Goal: Transaction & Acquisition: Purchase product/service

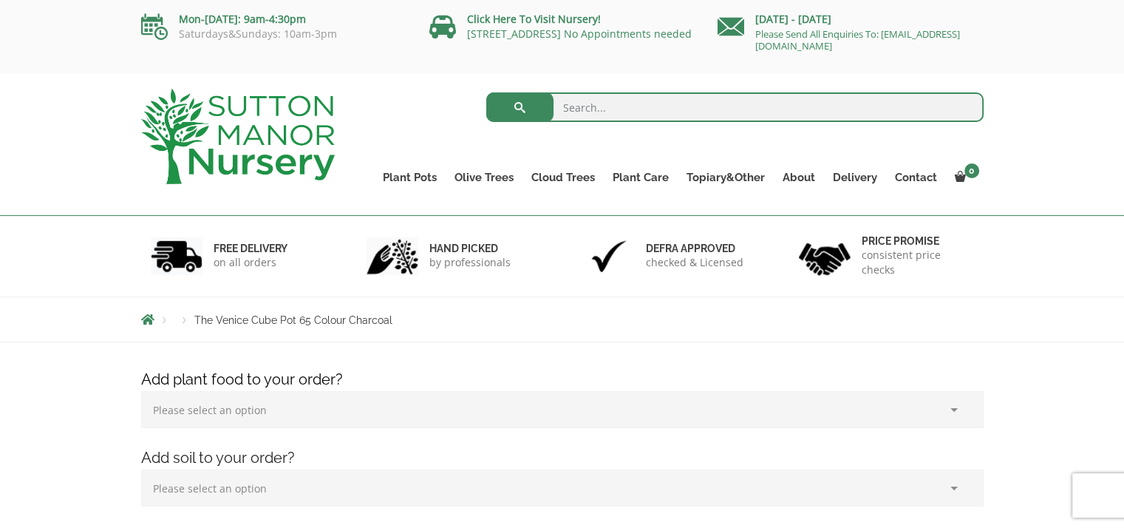
scroll to position [74, 0]
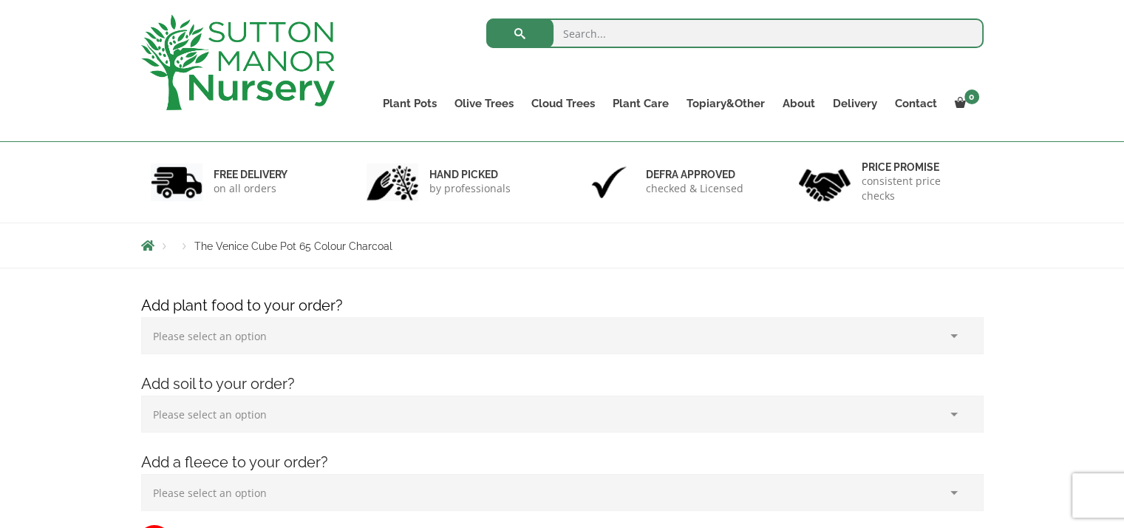
click at [262, 341] on select "Please select an option (x1) 1k Bag (£15.00) (x2) 1k Bag (£30.00) (x3) 1k Bag (…" at bounding box center [562, 335] width 842 height 37
click at [1020, 244] on div "Products The Venice Cube Pot 65 Colour Charcoal" at bounding box center [562, 245] width 1124 height 46
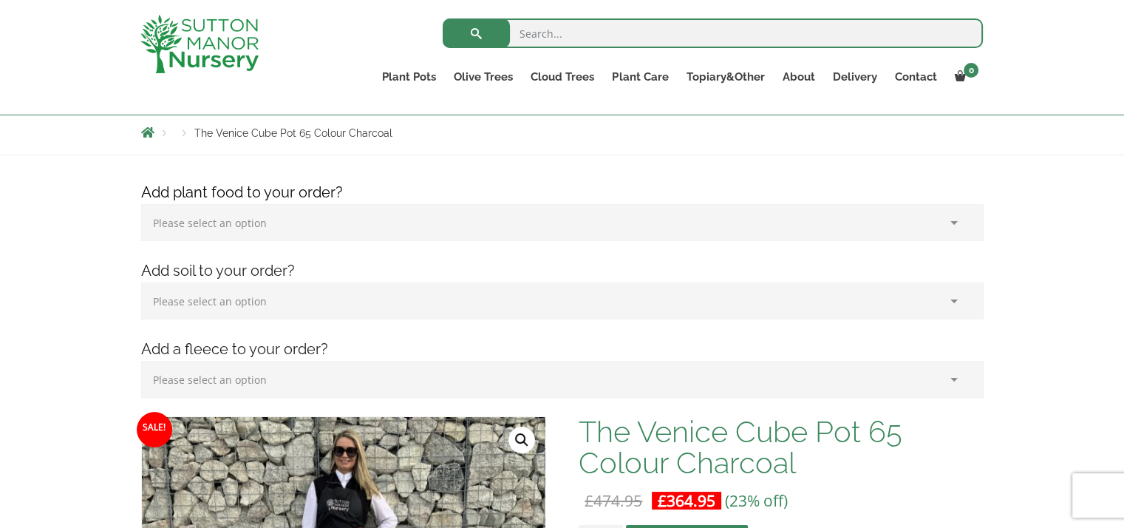
scroll to position [222, 0]
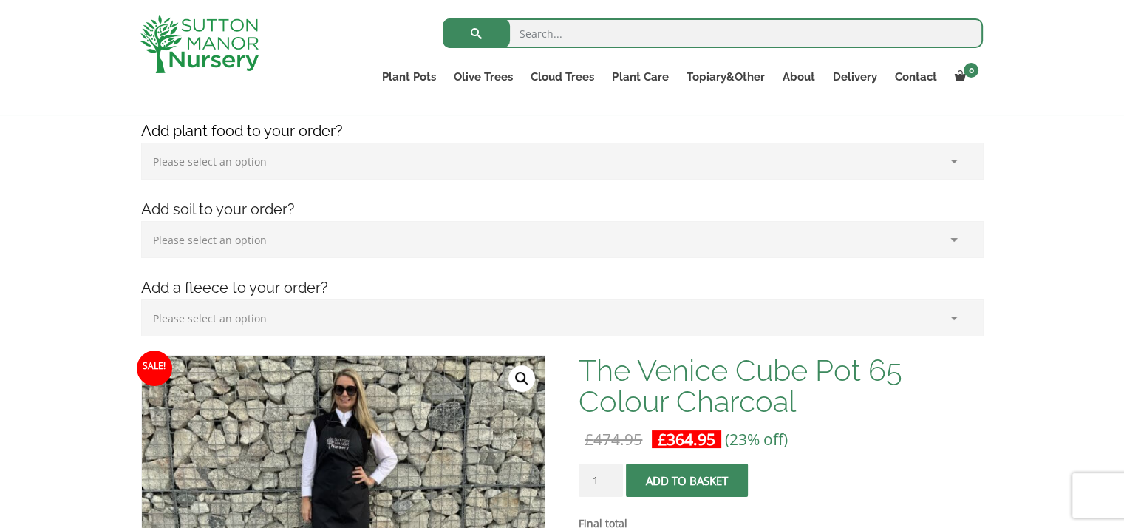
click at [330, 326] on select "Please select an option (x1) Horticultural Fleece (£24.95)" at bounding box center [562, 317] width 842 height 37
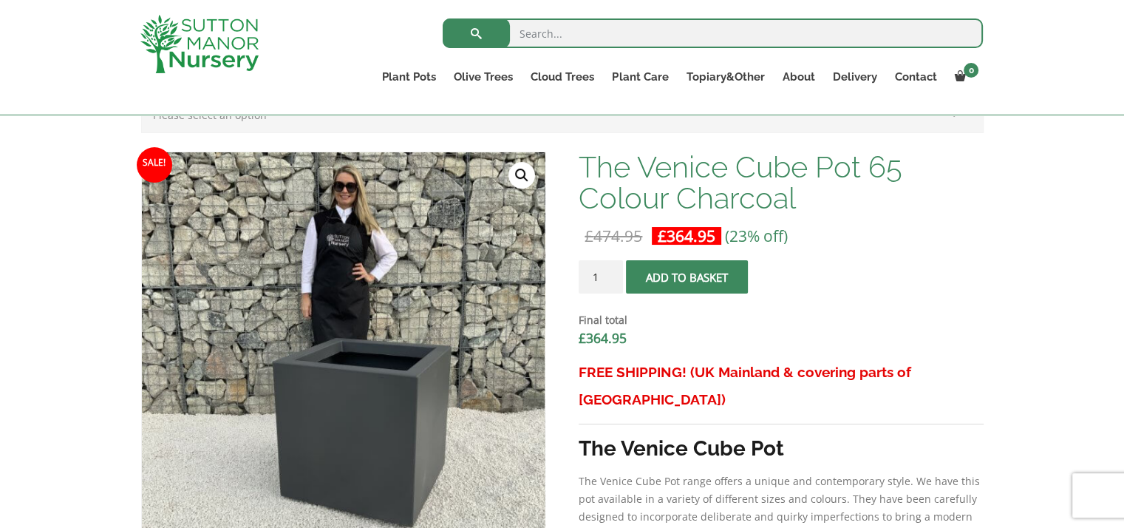
scroll to position [443, 0]
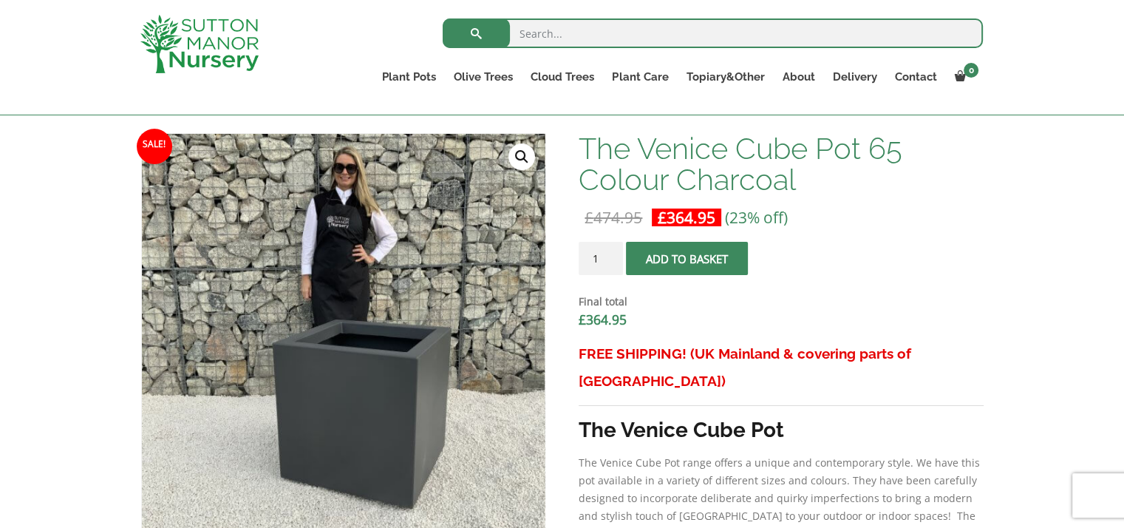
click at [687, 259] on span "submit" at bounding box center [687, 259] width 0 height 0
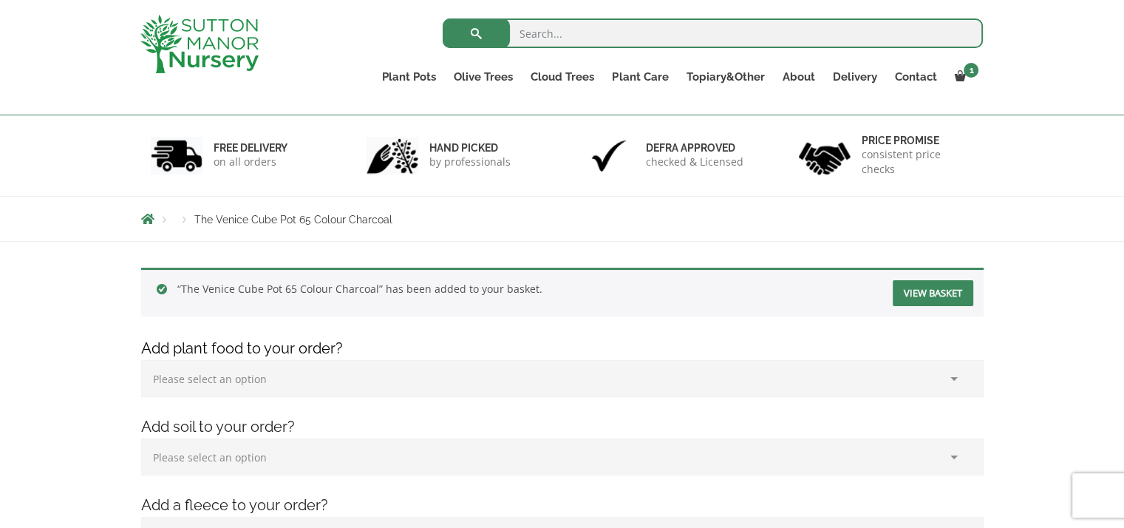
scroll to position [148, 0]
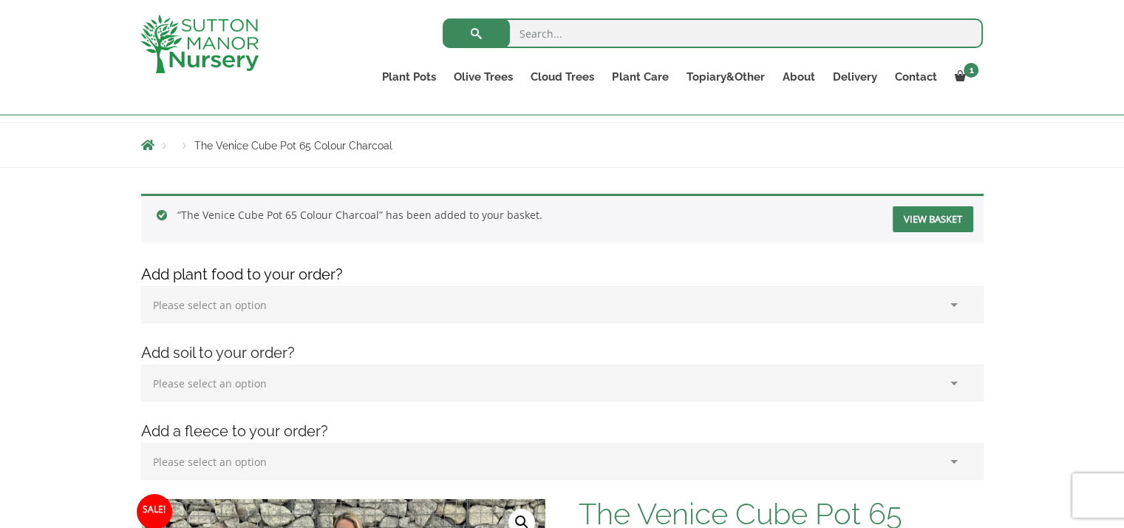
click at [244, 301] on select "Please select an option (x1) 1k Bag (£15.00) (x2) 1k Bag (£30.00) (x3) 1k Bag (…" at bounding box center [562, 304] width 842 height 37
click at [258, 384] on select "Please select an option (x1) 75L Bag (£34.99) (x2) 75L Bag (£69.98) (x3) 75L Ba…" at bounding box center [562, 382] width 842 height 37
select select "(x1) 75L Bag_0"
click at [141, 364] on select "Please select an option (x1) 75L Bag (£34.99) (x2) 75L Bag (£69.98) (x3) 75L Ba…" at bounding box center [562, 382] width 842 height 37
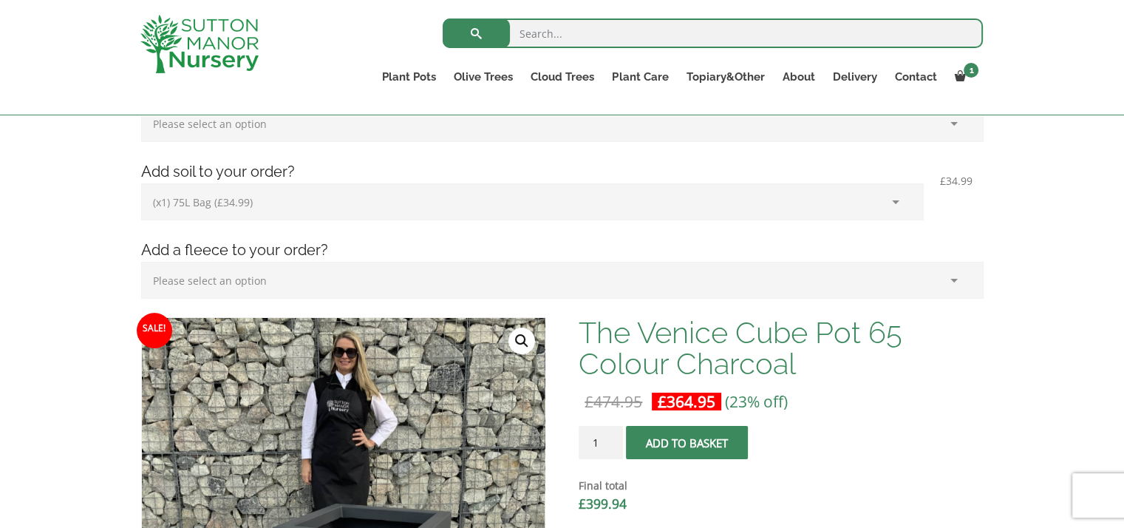
scroll to position [296, 0]
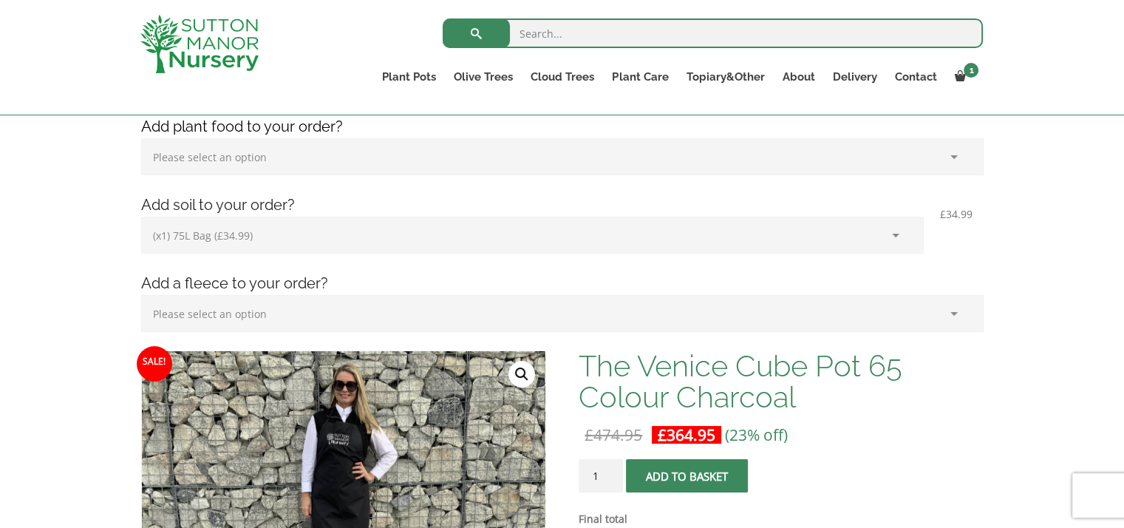
click at [687, 476] on span "submit" at bounding box center [687, 476] width 0 height 0
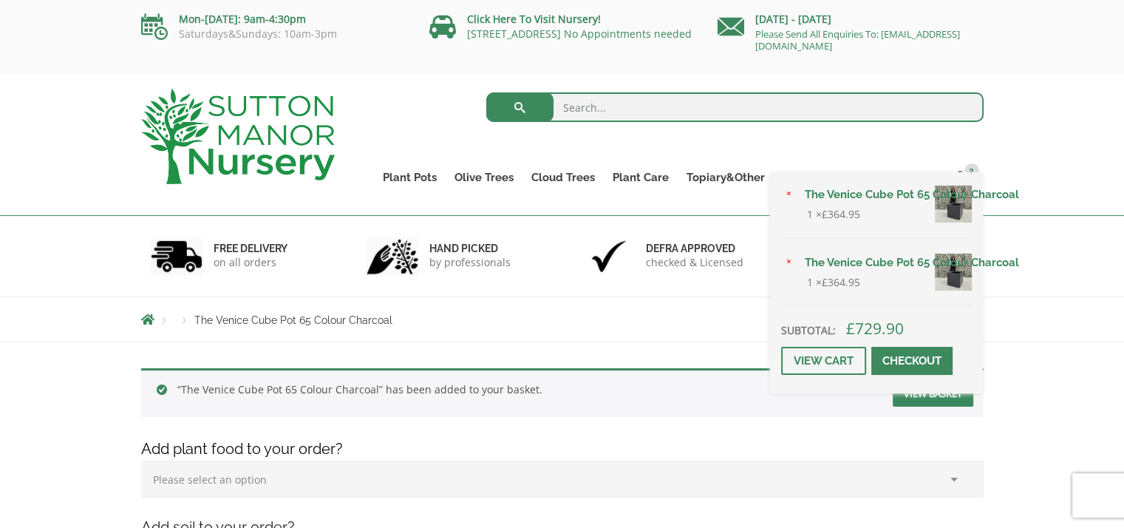
click at [965, 174] on div "× The Venice Cube Pot 65 Colour Charcoal 1 × £ 364.95 × The Venice Cube Pot 65 …" at bounding box center [876, 282] width 213 height 221
click at [789, 261] on link "×" at bounding box center [789, 263] width 16 height 16
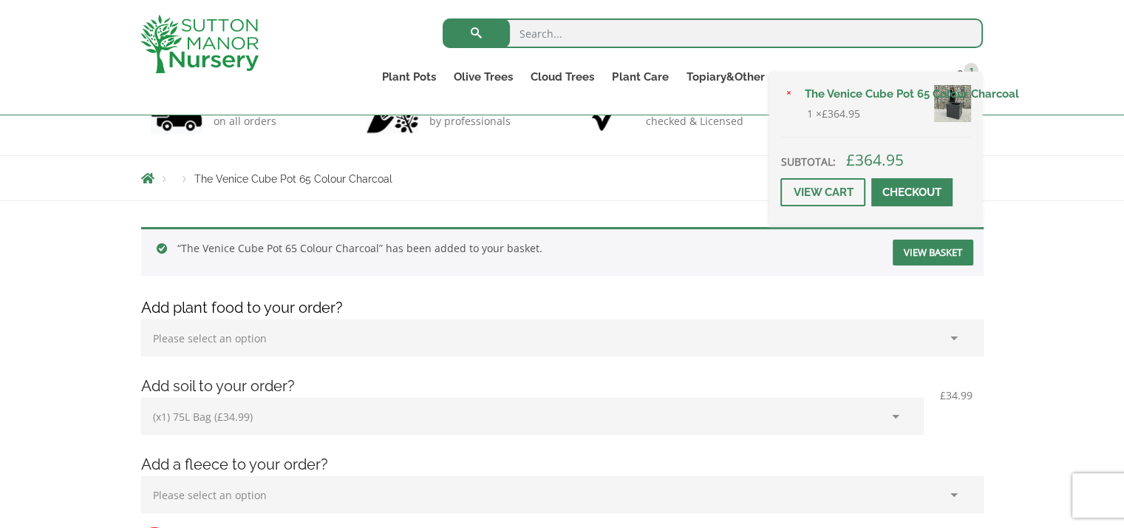
scroll to position [148, 0]
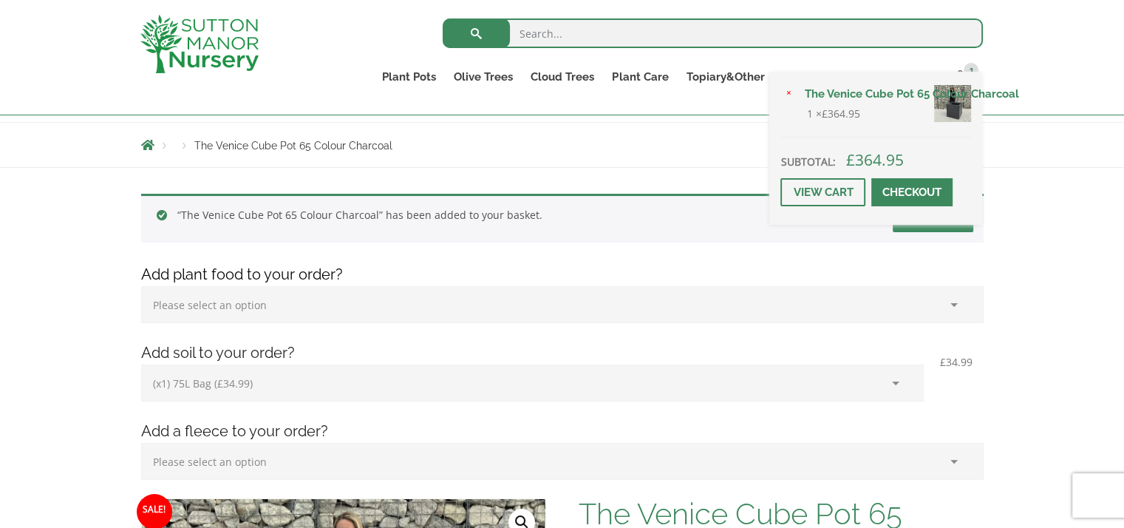
click at [885, 381] on select "Please select an option (x1) 75L Bag (£34.99) (x2) 75L Bag (£69.98) (x3) 75L Ba…" at bounding box center [532, 382] width 783 height 37
click at [141, 364] on select "Please select an option (x1) 75L Bag (£34.99) (x2) 75L Bag (£69.98) (x3) 75L Ba…" at bounding box center [532, 382] width 783 height 37
click at [274, 265] on h4 "Add plant food to your order?" at bounding box center [562, 274] width 865 height 23
click at [350, 379] on select "Please select an option (x1) 75L Bag (£34.99) (x2) 75L Bag (£69.98) (x3) 75L Ba…" at bounding box center [532, 382] width 783 height 37
click at [261, 386] on select "Please select an option (x1) 75L Bag (£34.99) (x2) 75L Bag (£69.98) (x3) 75L Ba…" at bounding box center [532, 382] width 783 height 37
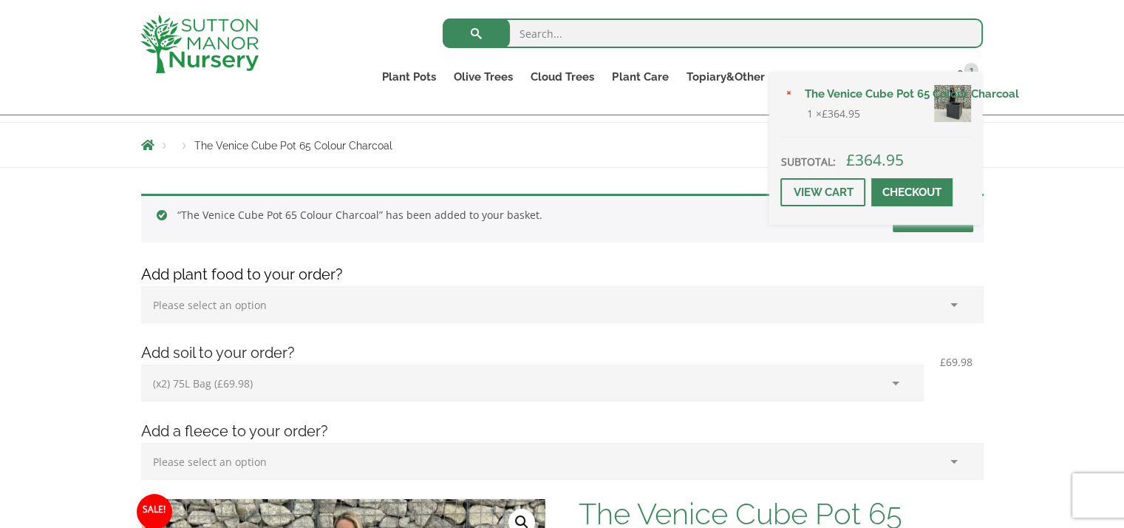
click at [893, 381] on select "Please select an option (x1) 75L Bag (£34.99) (x2) 75L Bag (£69.98) (x3) 75L Ba…" at bounding box center [532, 382] width 783 height 37
select select "(x1) 75L Bag_0"
click at [141, 364] on select "Please select an option (x1) 75L Bag (£34.99) (x2) 75L Bag (£69.98) (x3) 75L Ba…" at bounding box center [532, 382] width 783 height 37
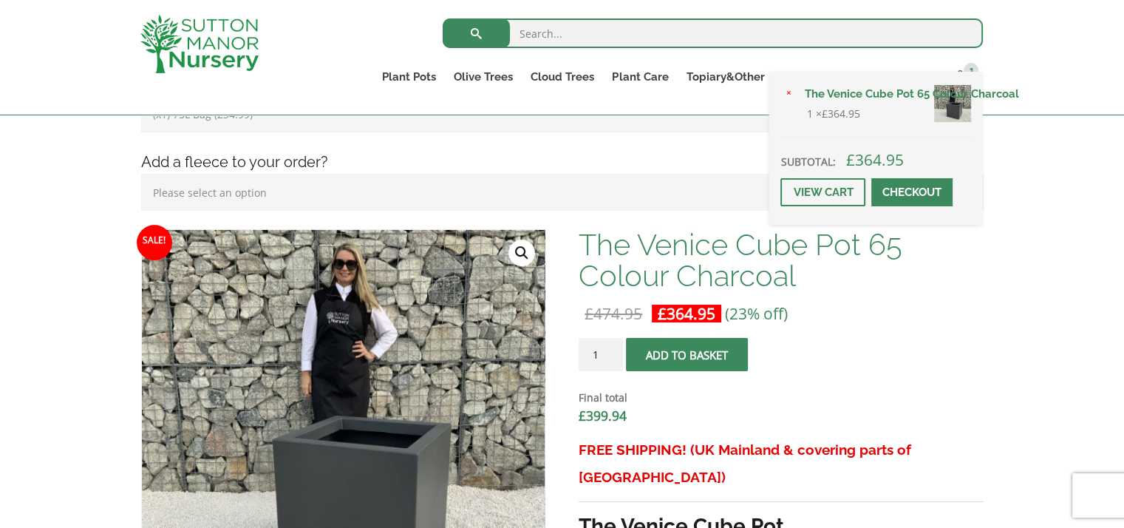
scroll to position [443, 0]
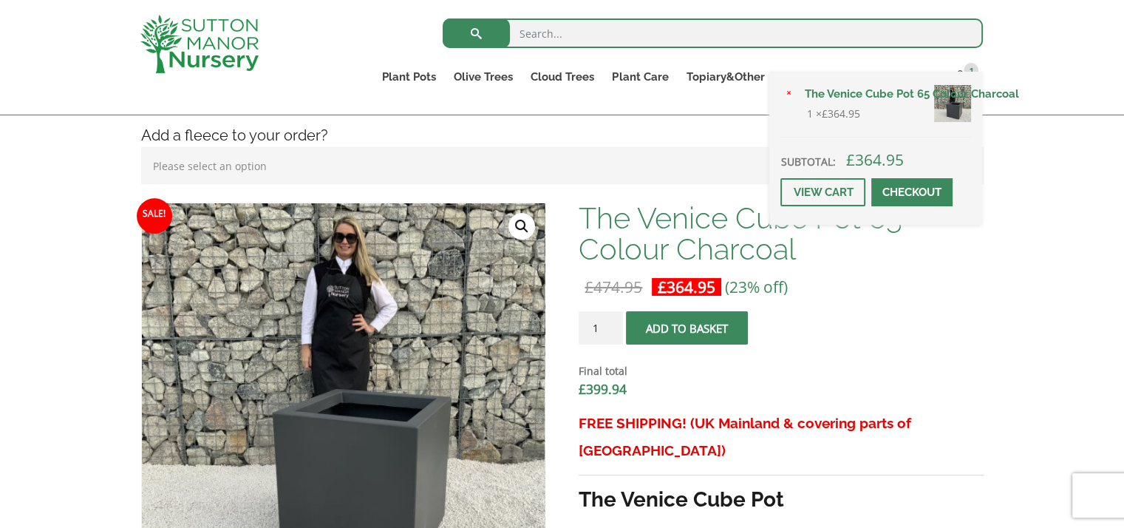
click at [958, 178] on select "Please select an option (x1) Horticultural Fleece (£24.95)" at bounding box center [562, 165] width 842 height 37
click at [981, 274] on div "The Venice Cube Pot 65 Colour Charcoal £ 474.95 Original price was: £474.95. £ …" at bounding box center [781, 495] width 404 height 586
click at [687, 328] on span "submit" at bounding box center [687, 328] width 0 height 0
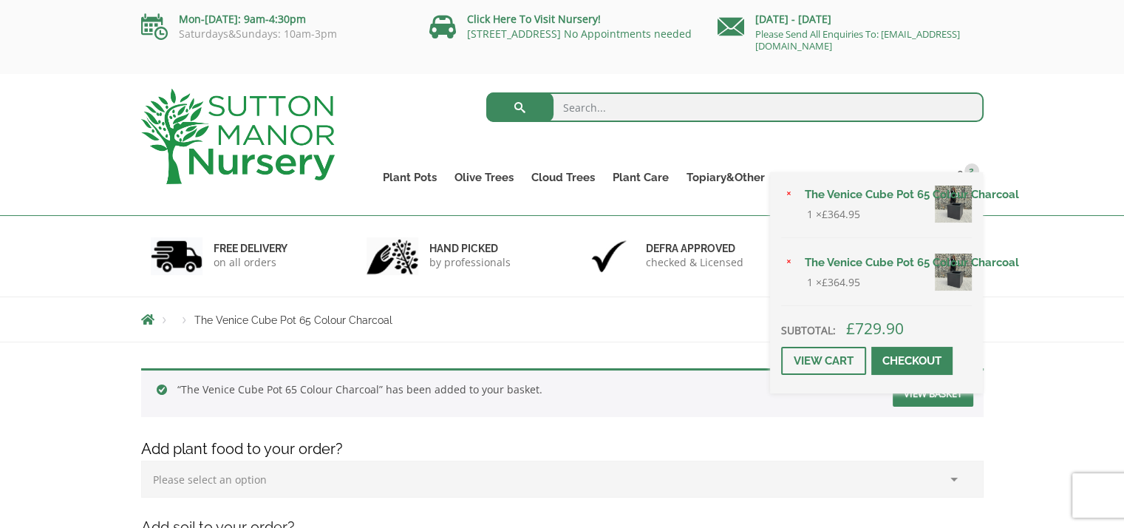
click at [969, 176] on div "× The Venice Cube Pot 65 Colour Charcoal 1 × £ 364.95 × The Venice Cube Pot 65 …" at bounding box center [876, 282] width 213 height 221
click at [791, 193] on link "×" at bounding box center [789, 195] width 16 height 16
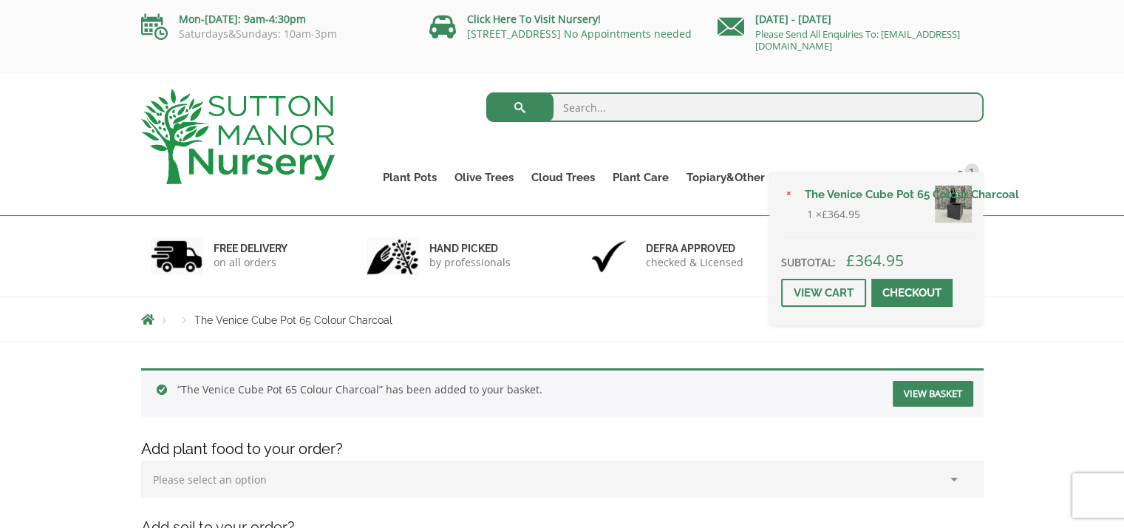
click at [912, 293] on span at bounding box center [912, 293] width 0 height 0
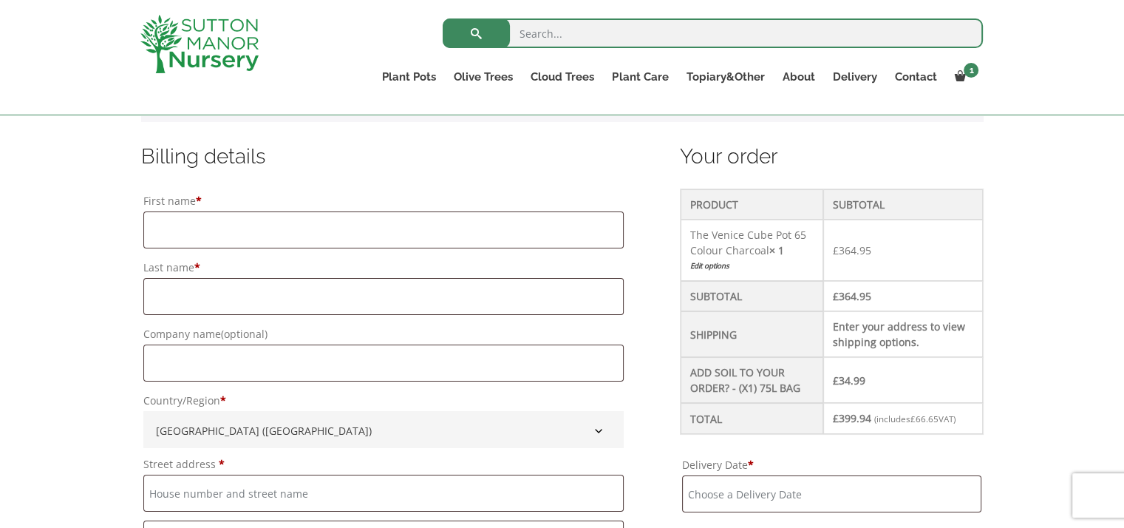
scroll to position [369, 0]
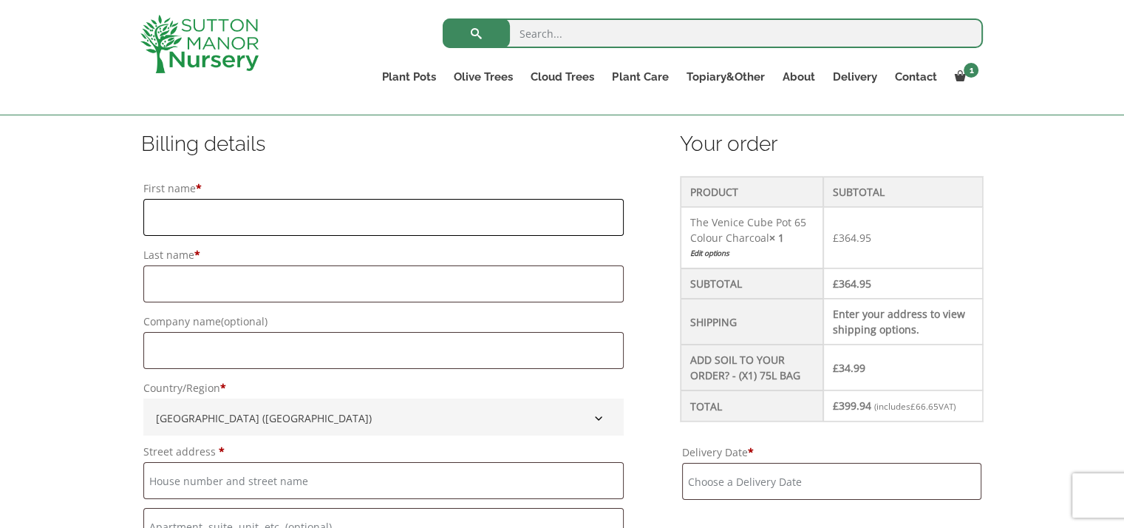
click at [225, 222] on input "First name *" at bounding box center [383, 217] width 481 height 37
type input "[PERSON_NAME]"
type input "Hill"
type input "[STREET_ADDRESS][PERSON_NAME]"
type input "Dunfermline fife [GEOGRAPHIC_DATA] [GEOGRAPHIC_DATA]"
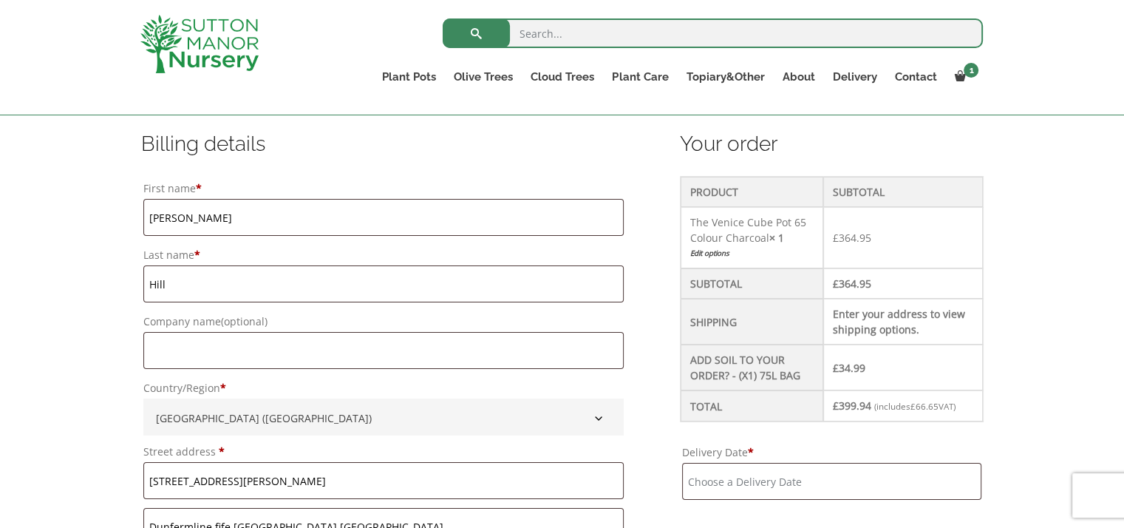
type input "Dunfermline"
type input "Fife"
type input "Ky11 8tf"
type input "07468724140"
type input "[PERSON_NAME][EMAIL_ADDRESS][PERSON_NAME][DOMAIN_NAME]"
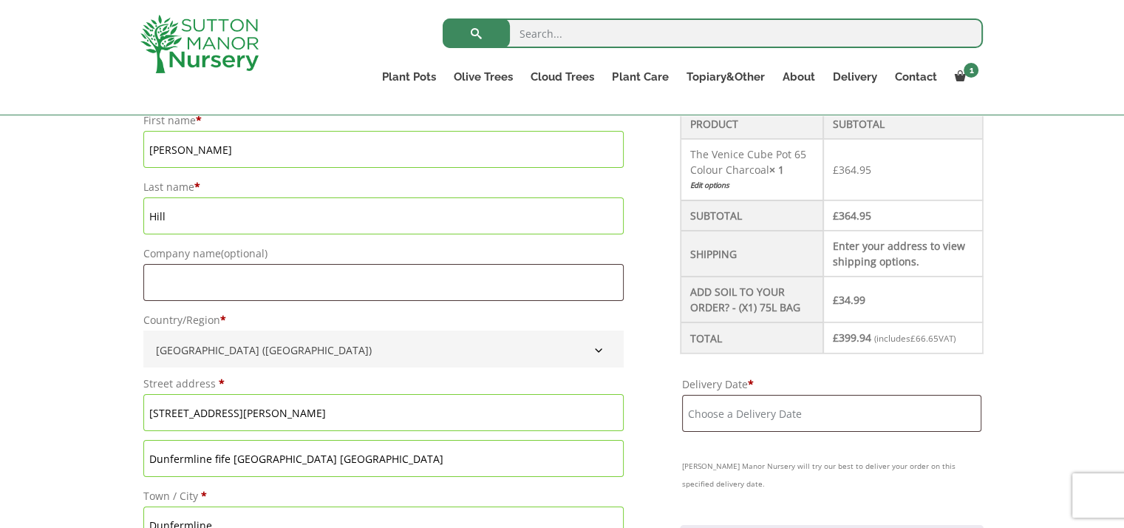
scroll to position [443, 0]
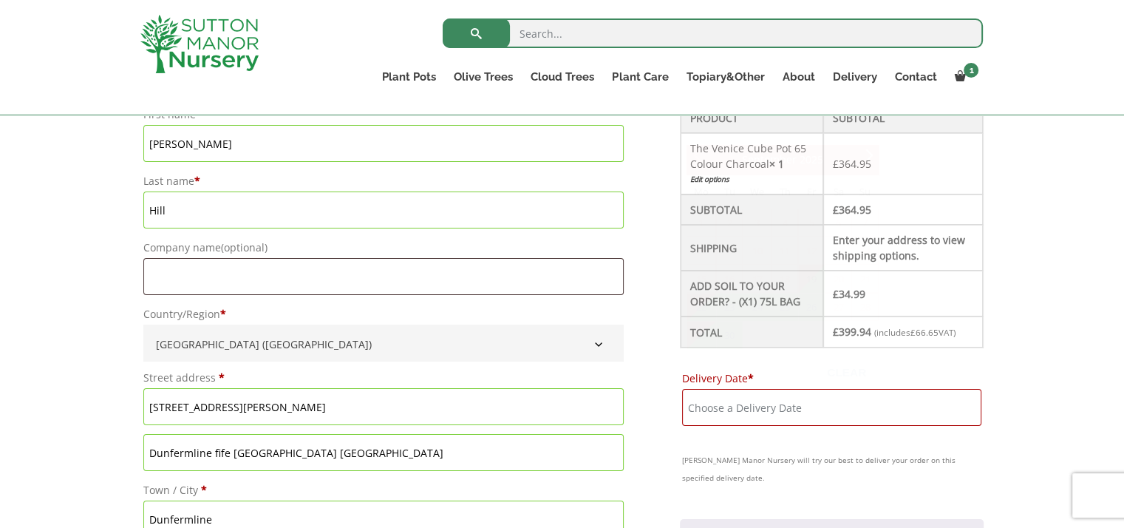
click at [745, 406] on input "Delivery Date *" at bounding box center [831, 407] width 299 height 37
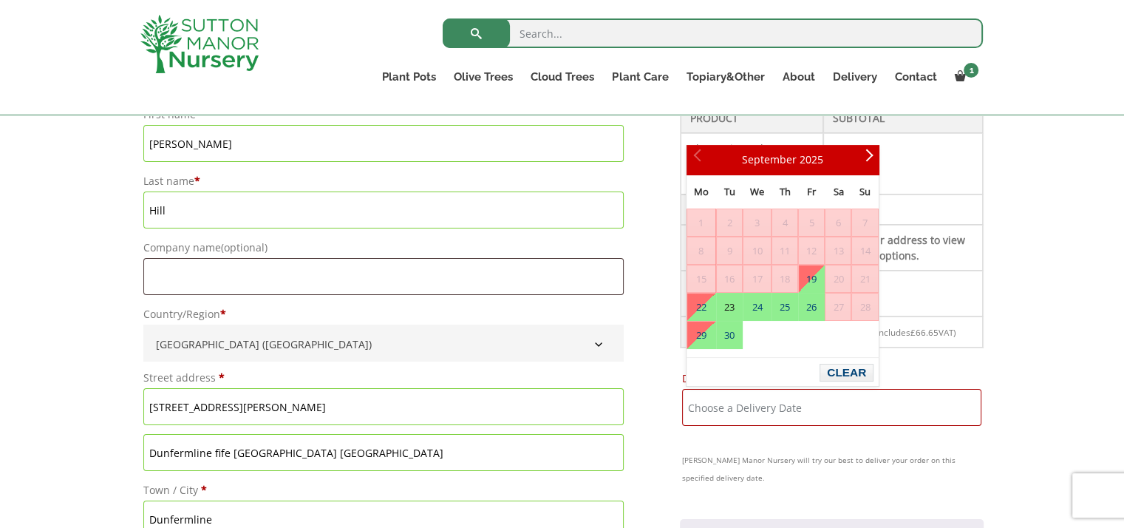
click at [732, 310] on link "23" at bounding box center [729, 306] width 25 height 27
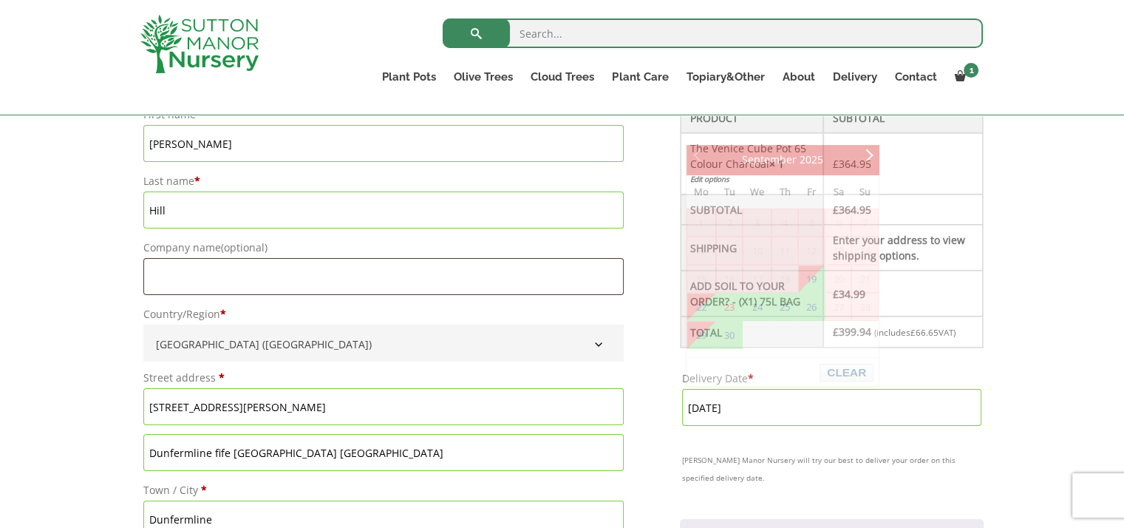
click at [775, 405] on input "23 September, 2025" at bounding box center [831, 407] width 299 height 37
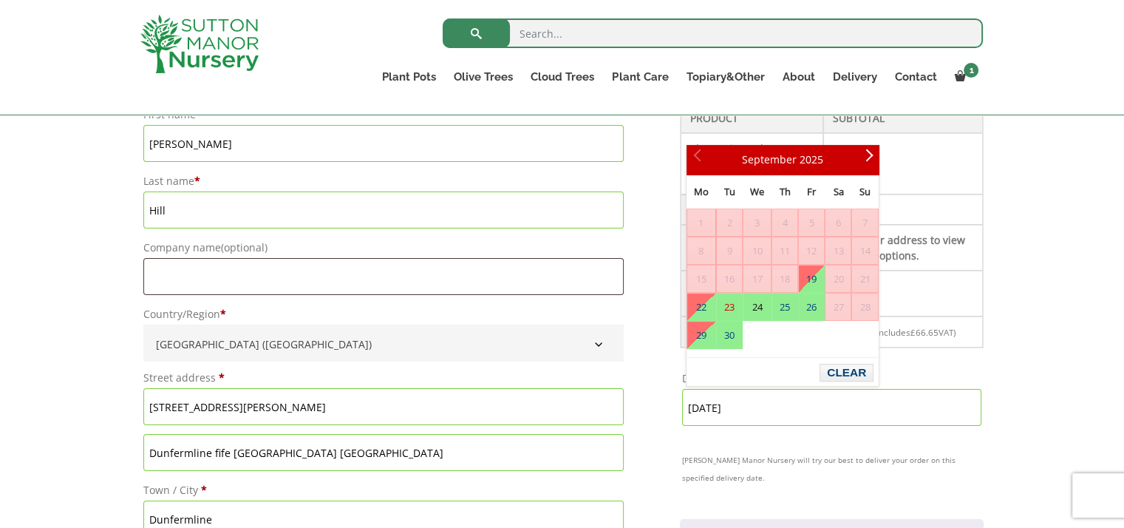
click at [758, 310] on link "24" at bounding box center [756, 306] width 27 height 27
type input "[DATE]"
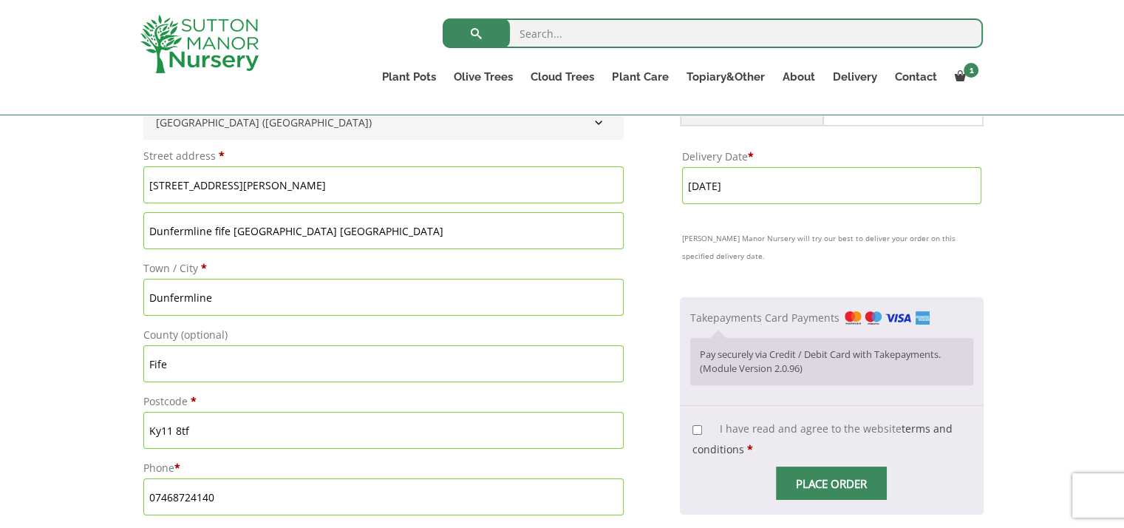
scroll to position [887, 0]
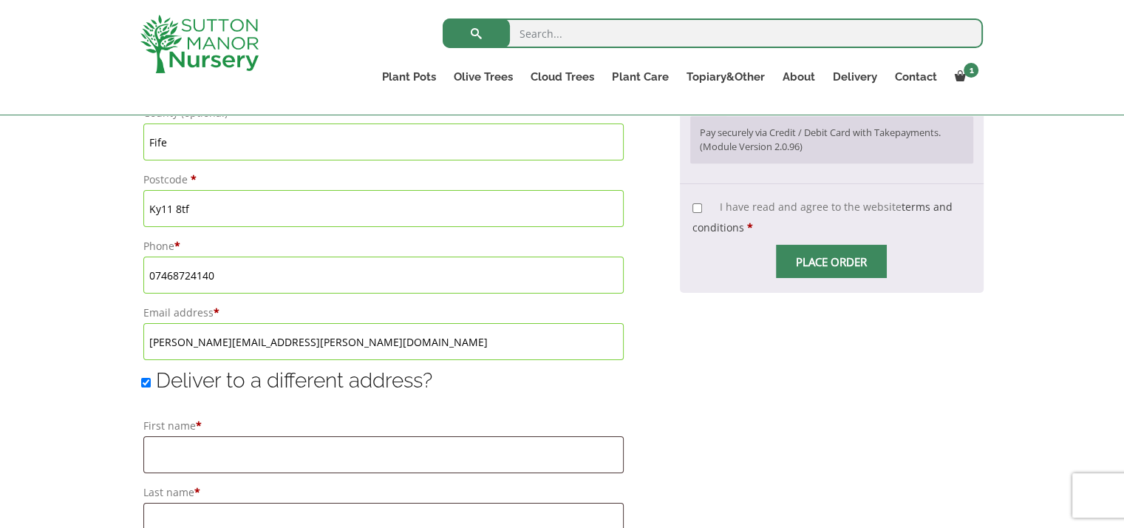
click at [699, 208] on input "I have read and agree to the website terms and conditions *" at bounding box center [697, 208] width 10 height 10
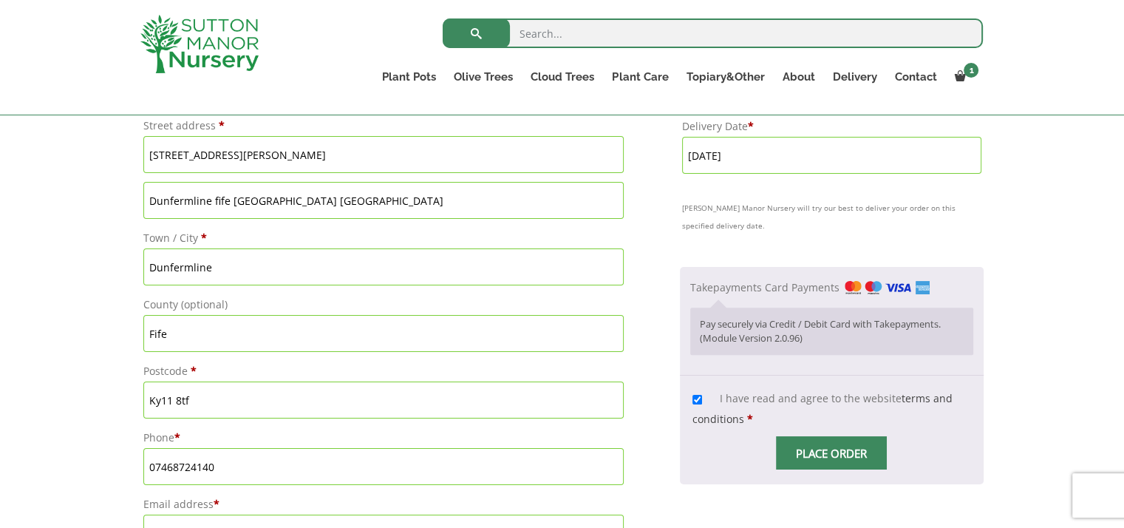
scroll to position [739, 0]
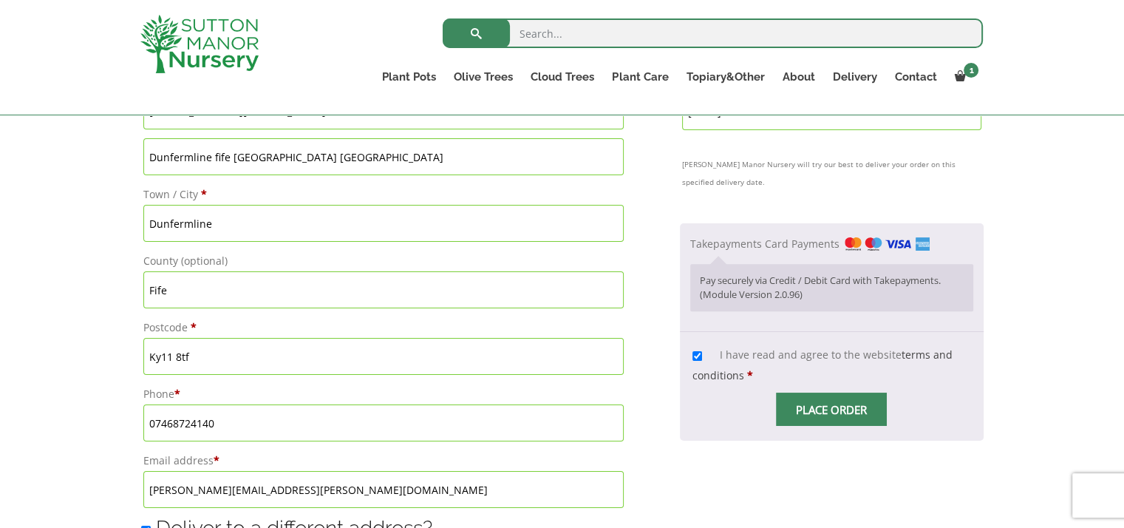
click at [831, 409] on span "Checkout" at bounding box center [831, 409] width 0 height 0
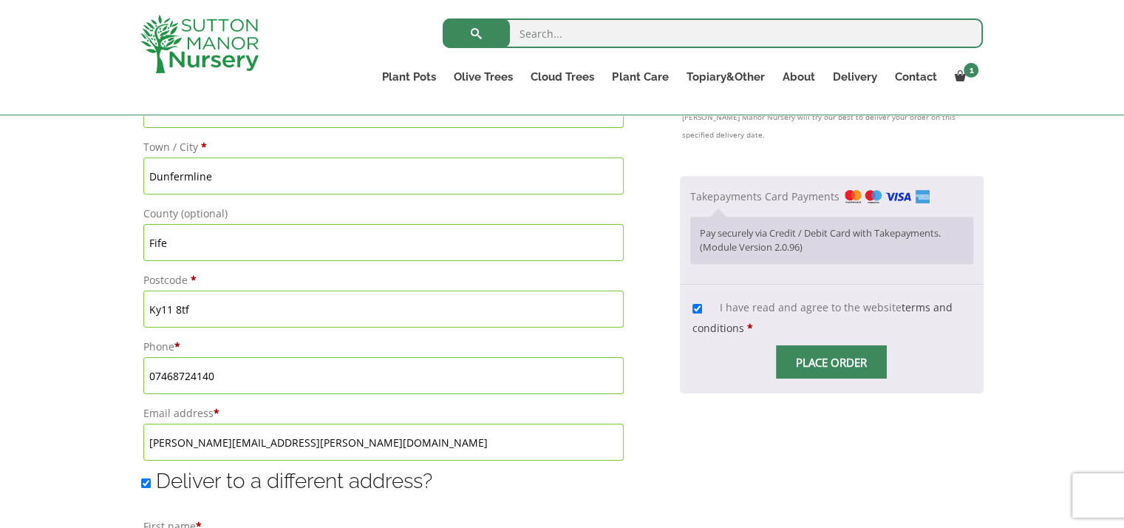
scroll to position [813, 0]
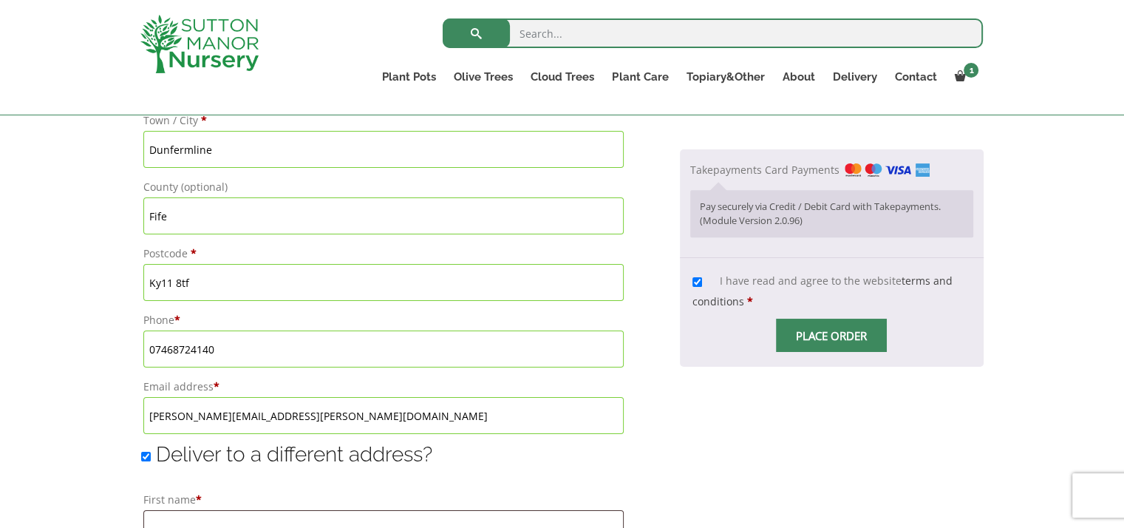
click at [831, 335] on span "Checkout" at bounding box center [831, 335] width 0 height 0
click at [702, 280] on input "I have read and agree to the website terms and conditions *" at bounding box center [697, 282] width 10 height 10
checkbox input "true"
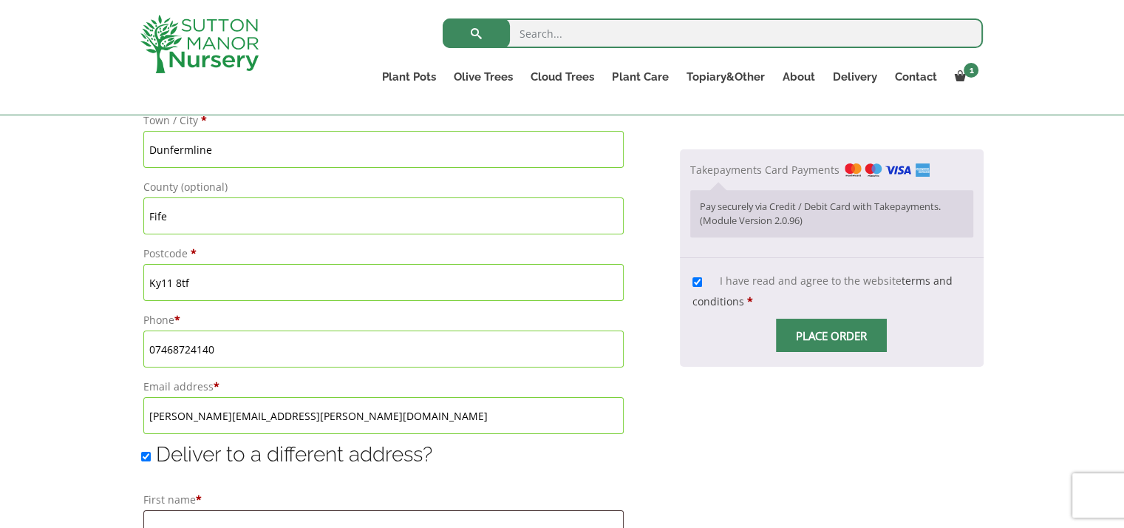
click at [831, 335] on span "Checkout" at bounding box center [831, 335] width 0 height 0
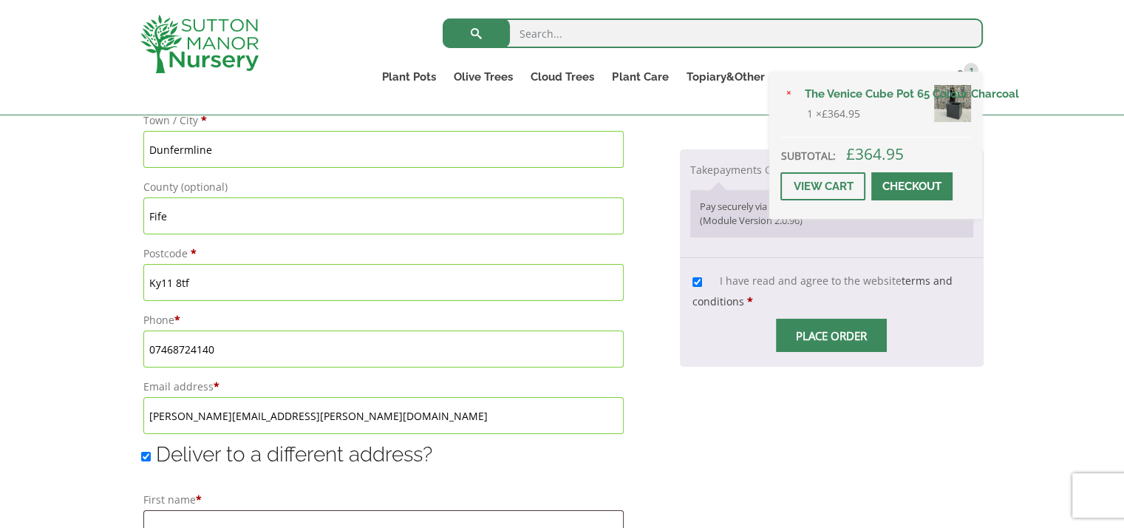
click at [912, 186] on span at bounding box center [912, 186] width 0 height 0
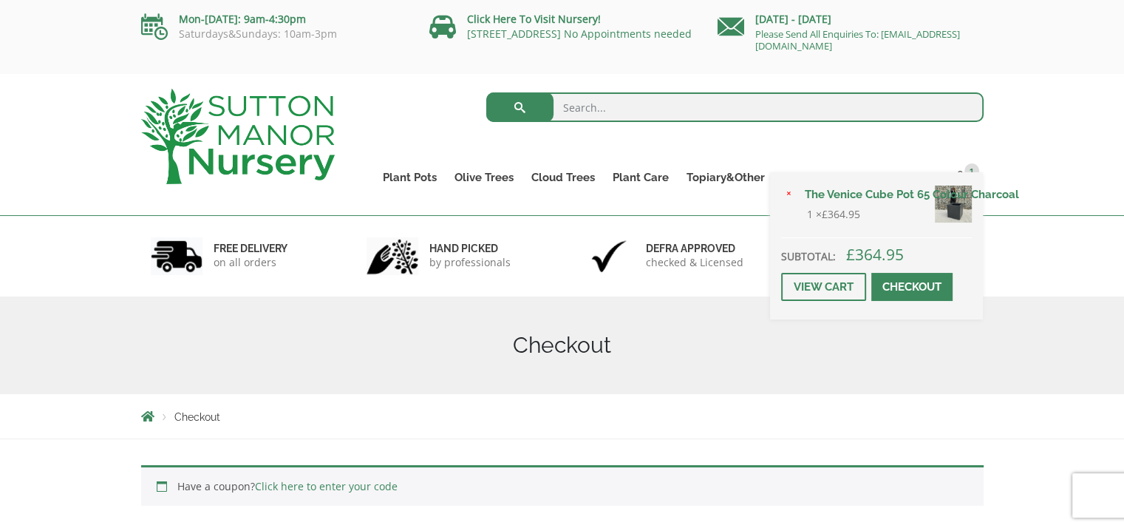
click at [912, 287] on span at bounding box center [912, 287] width 0 height 0
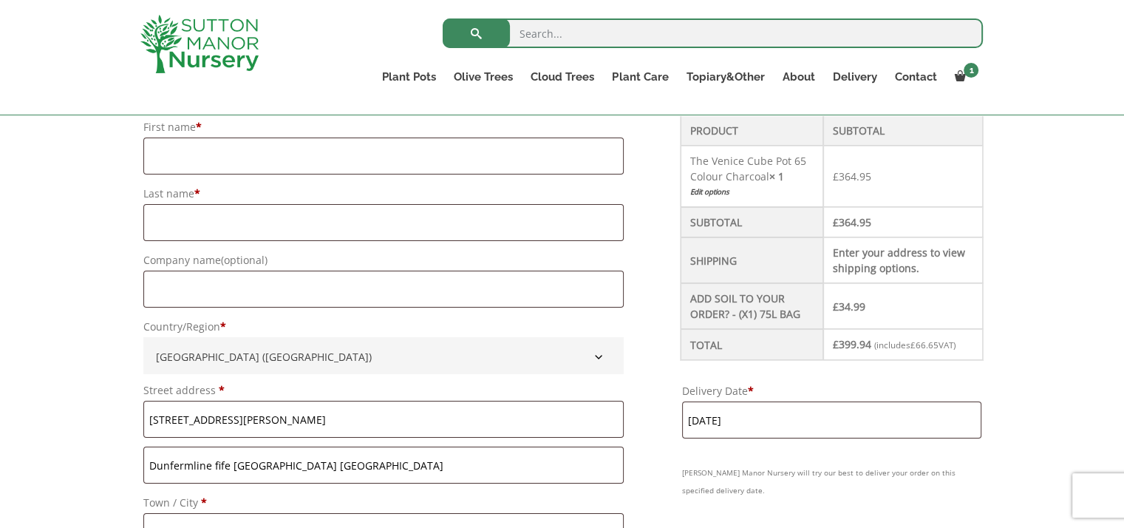
scroll to position [443, 0]
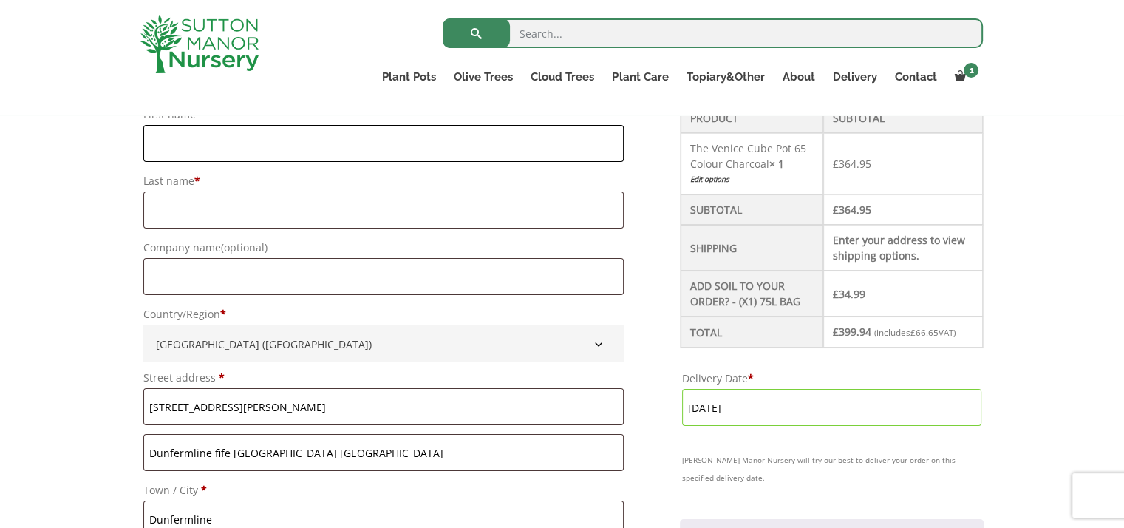
click at [228, 137] on input "First name *" at bounding box center [383, 143] width 481 height 37
type input "Andrew"
click at [166, 202] on input "Last name *" at bounding box center [383, 209] width 481 height 37
type input "Hill"
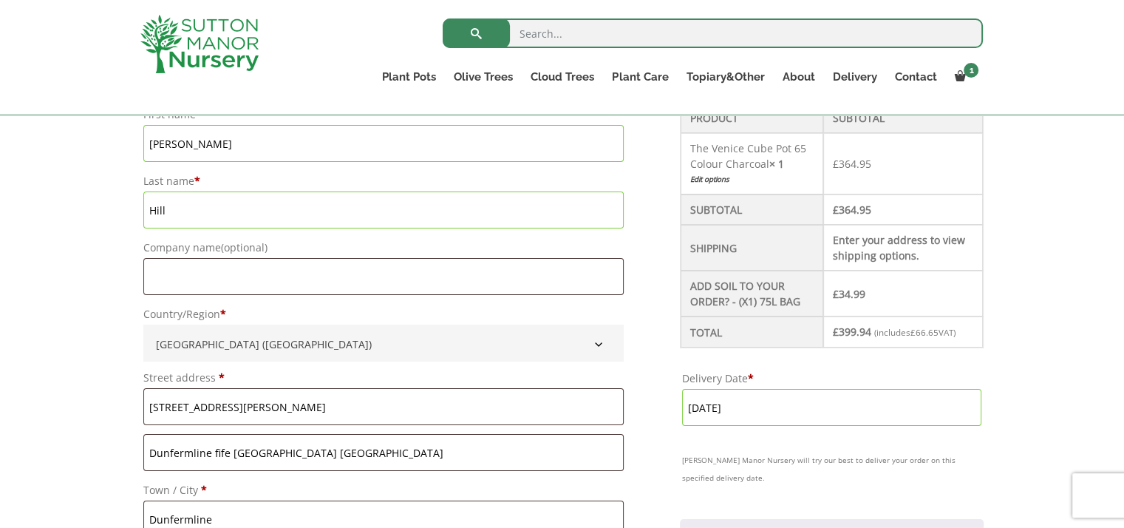
click at [504, 239] on label "Company name (optional)" at bounding box center [383, 247] width 481 height 21
click at [504, 258] on input "Company name (optional)" at bounding box center [383, 276] width 481 height 37
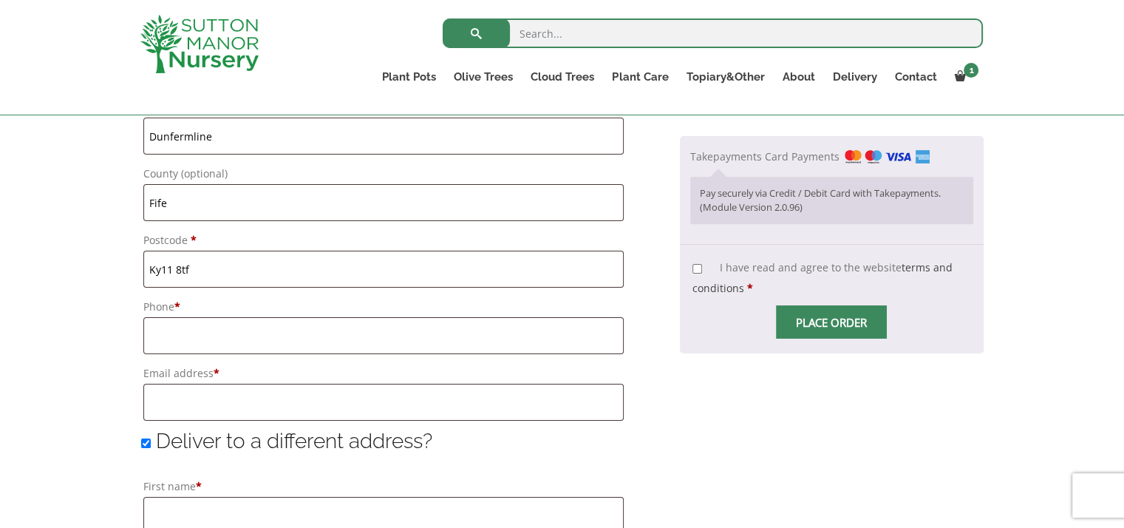
scroll to position [887, 0]
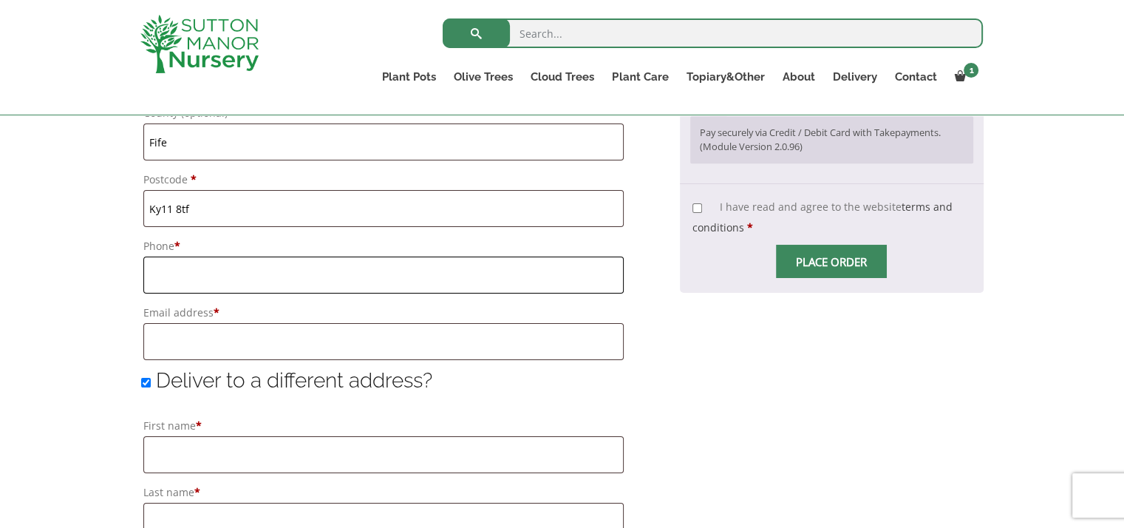
click at [224, 282] on input "Phone *" at bounding box center [383, 274] width 481 height 37
type input "07468724140"
type input "N/A"
type input "andrew.hill@knightfrank.com"
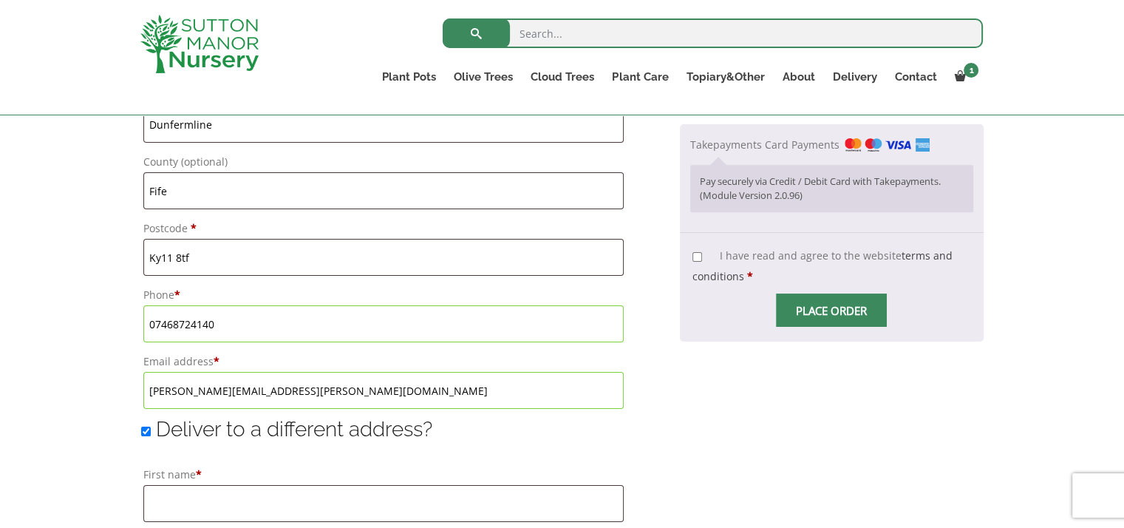
scroll to position [891, 0]
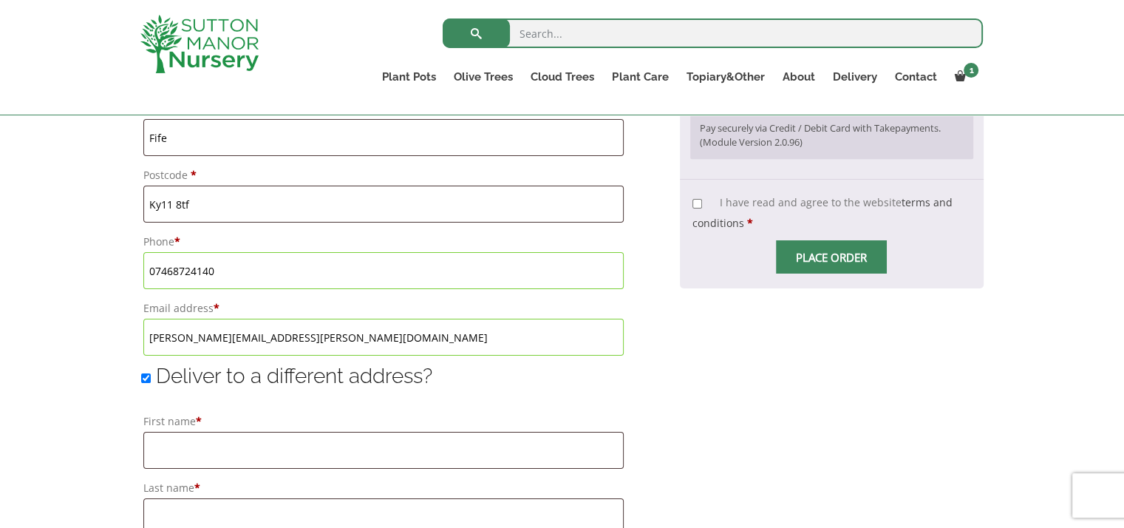
click at [698, 202] on input "I have read and agree to the website terms and conditions *" at bounding box center [697, 204] width 10 height 10
checkbox input "true"
click at [831, 257] on span "Checkout" at bounding box center [831, 257] width 0 height 0
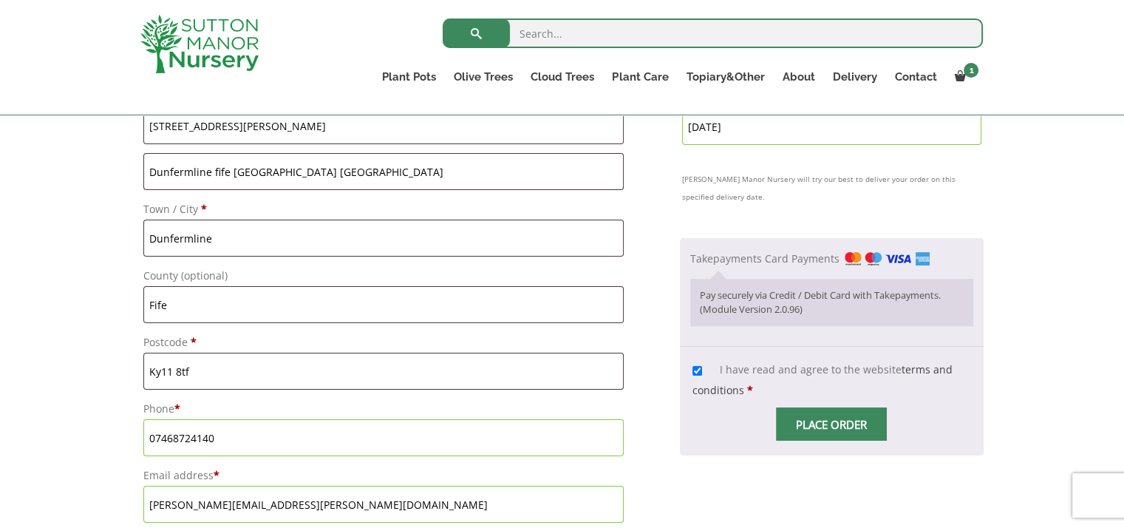
scroll to position [665, 0]
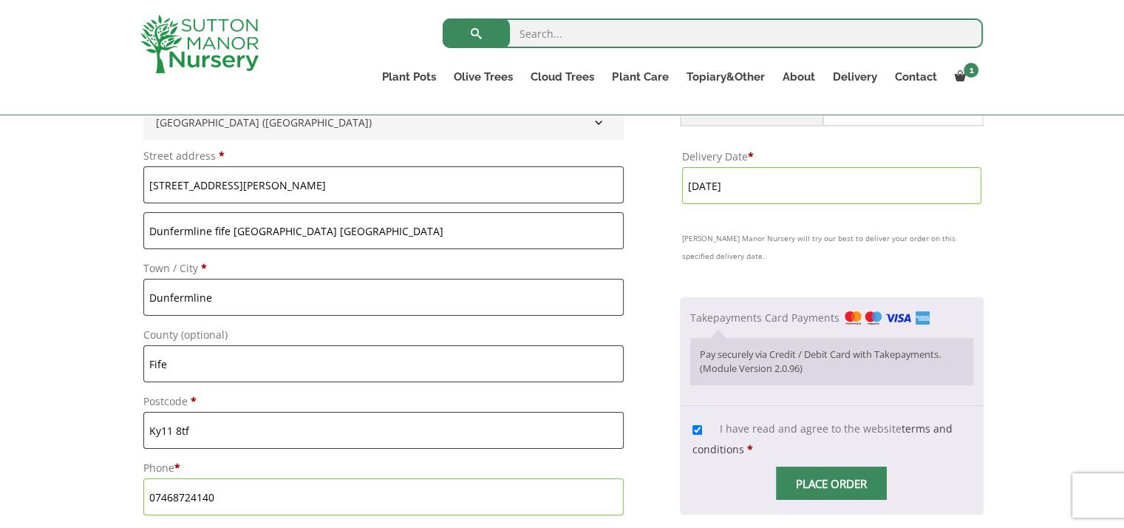
click at [897, 317] on img "Checkout" at bounding box center [887, 317] width 85 height 13
click at [0, 0] on input "Takepayments Card Payments" at bounding box center [0, 0] width 0 height 0
click at [814, 480] on input "Place order" at bounding box center [831, 482] width 111 height 33
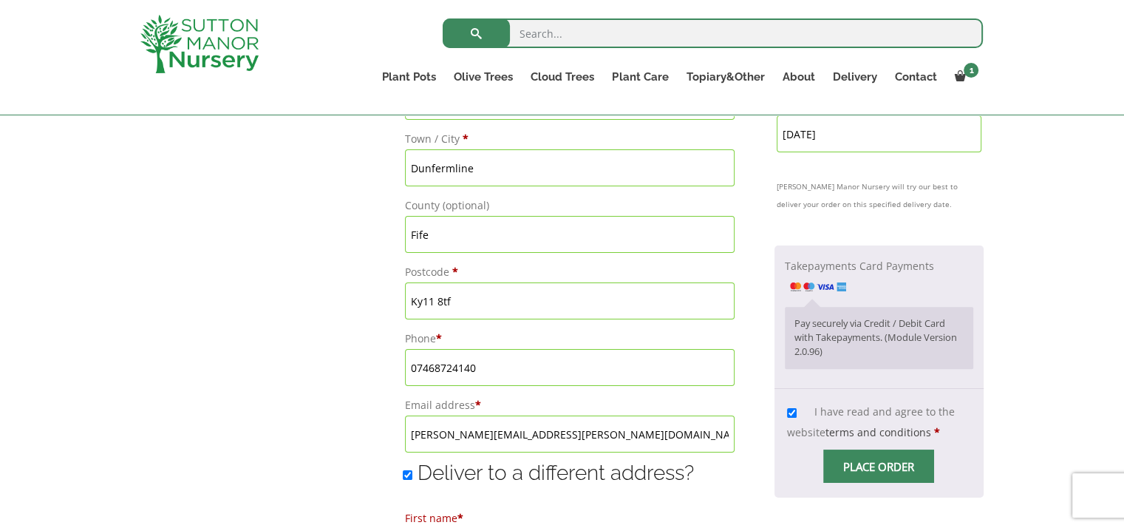
scroll to position [1016, 0]
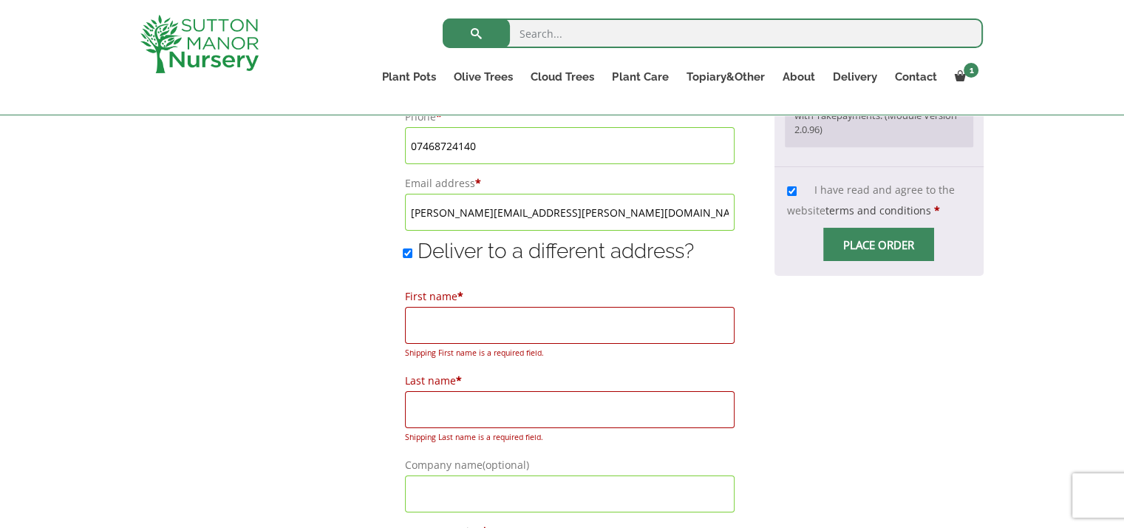
click at [481, 331] on input "First name *" at bounding box center [570, 325] width 330 height 37
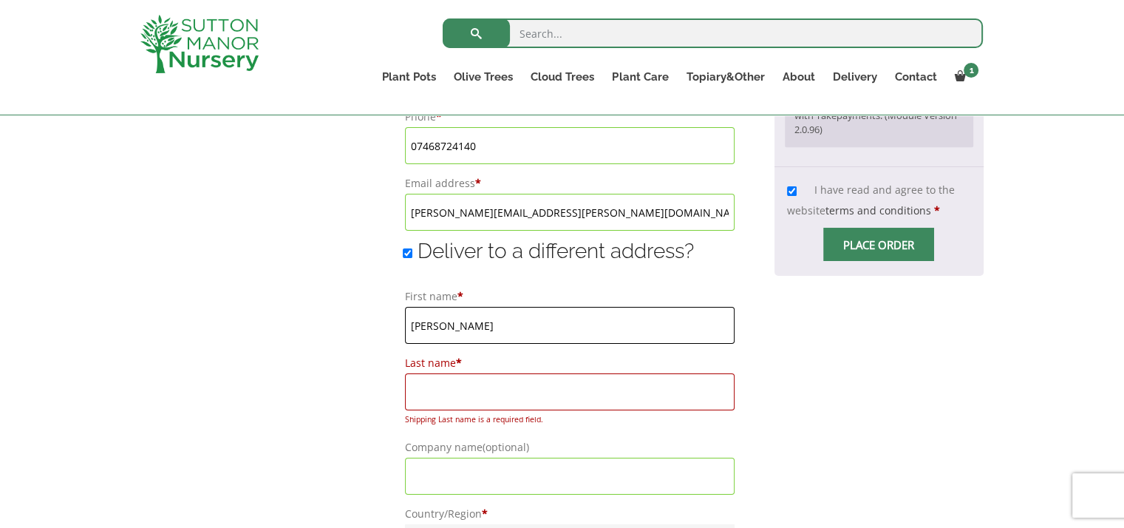
type input "Andrew"
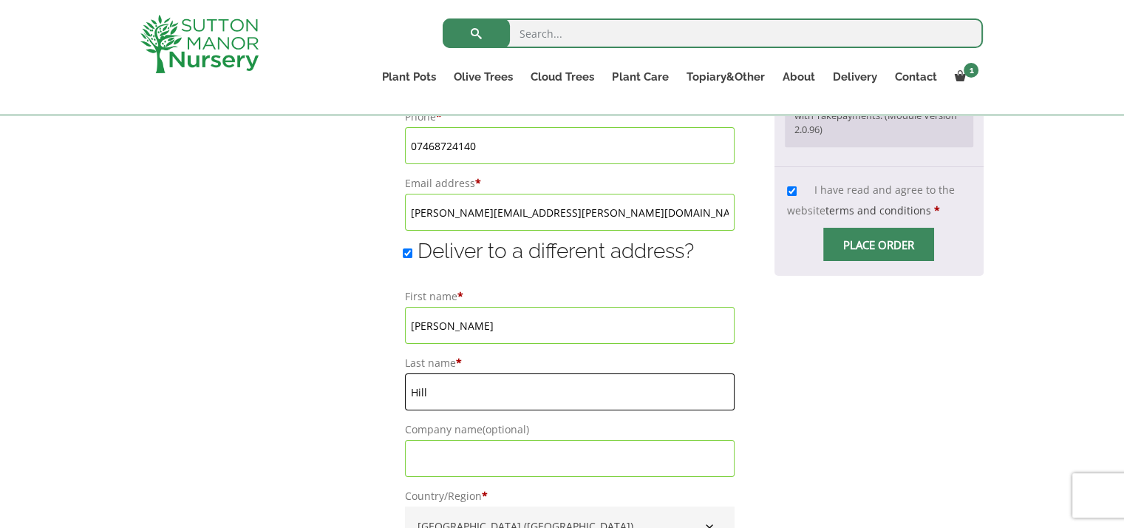
type input "Hill"
click at [403, 254] on input "Deliver to a different address?" at bounding box center [408, 253] width 10 height 10
checkbox input "false"
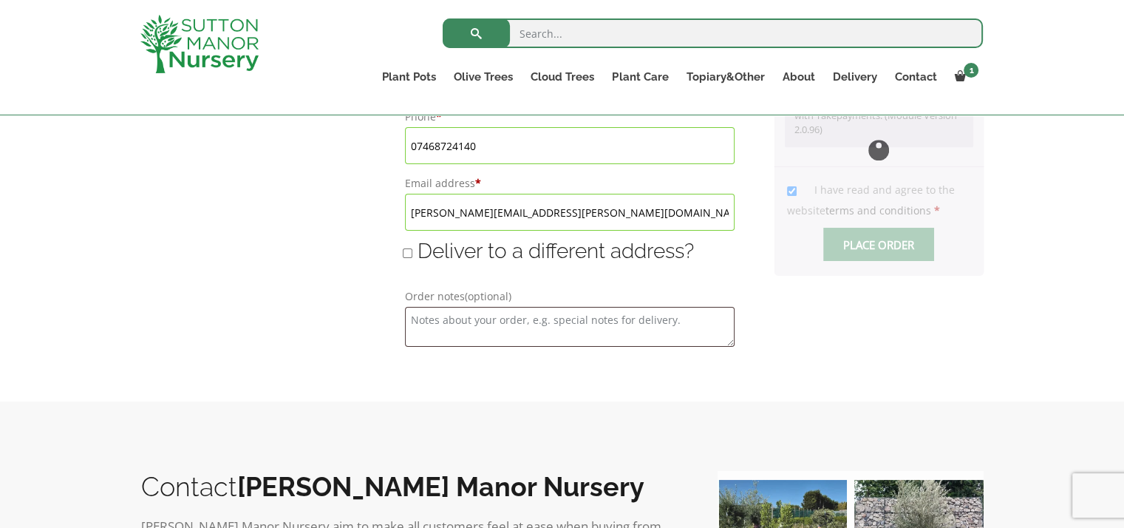
type input "24 September, 2025"
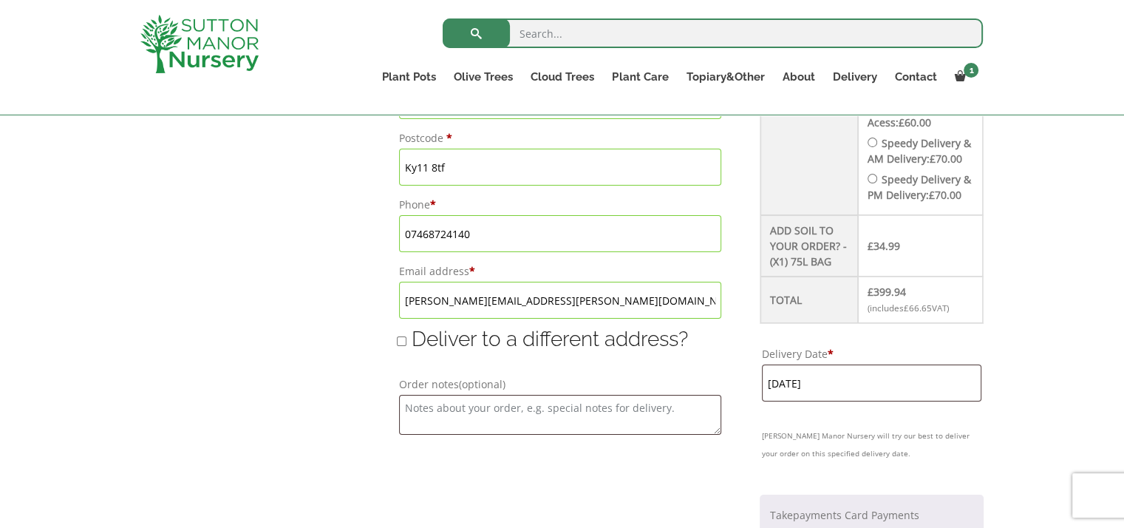
scroll to position [868, 0]
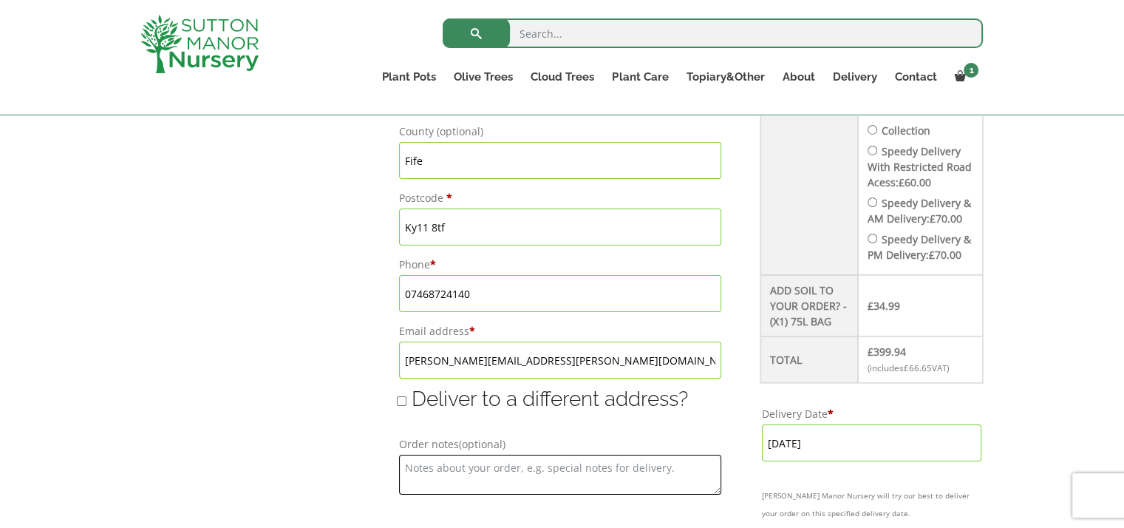
click at [470, 464] on textarea "Order notes (optional)" at bounding box center [560, 474] width 322 height 40
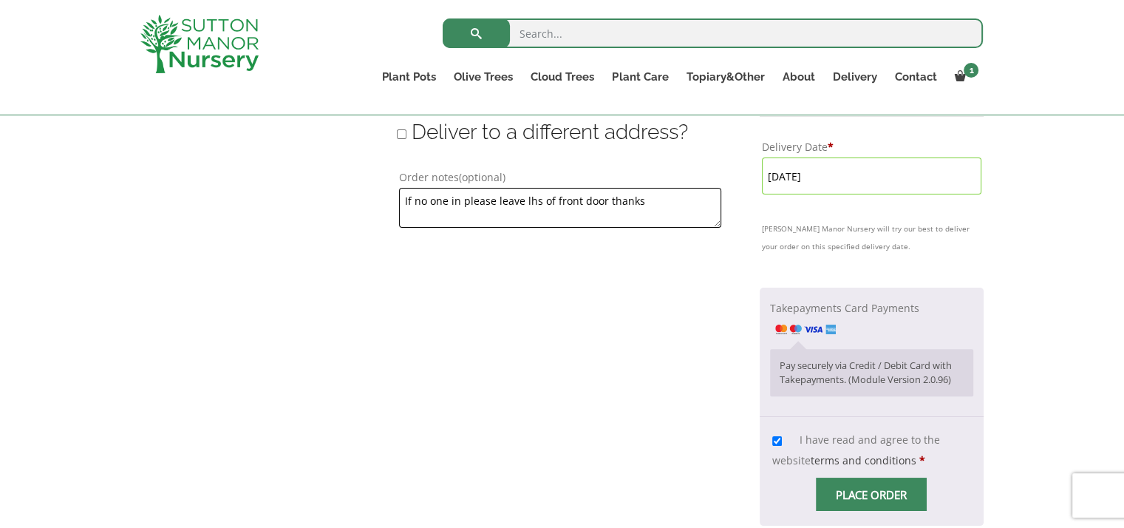
scroll to position [1164, 0]
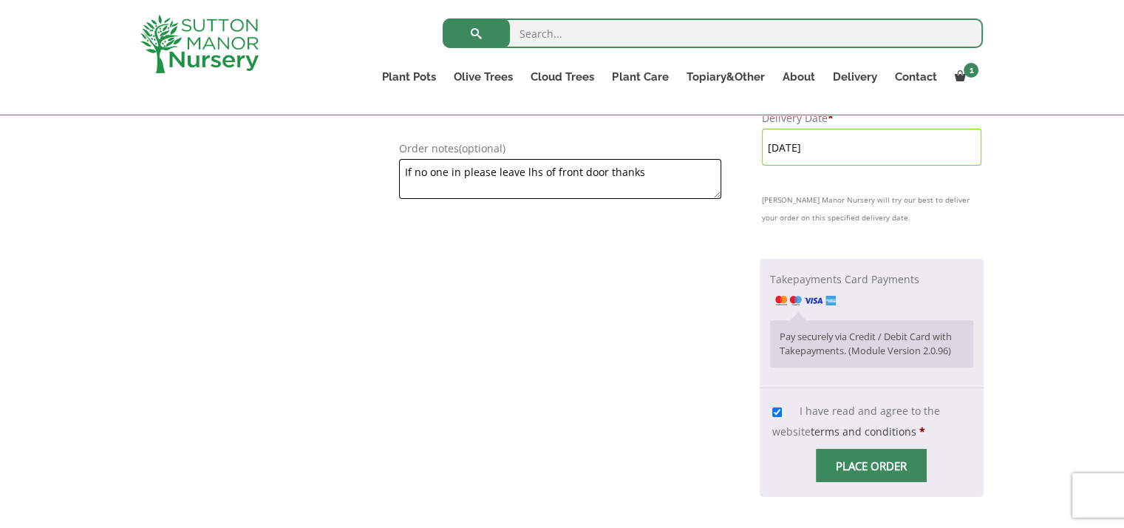
type textarea "If no one in please leave lhs of front door thanks"
click at [871, 466] on span "Checkout" at bounding box center [871, 466] width 0 height 0
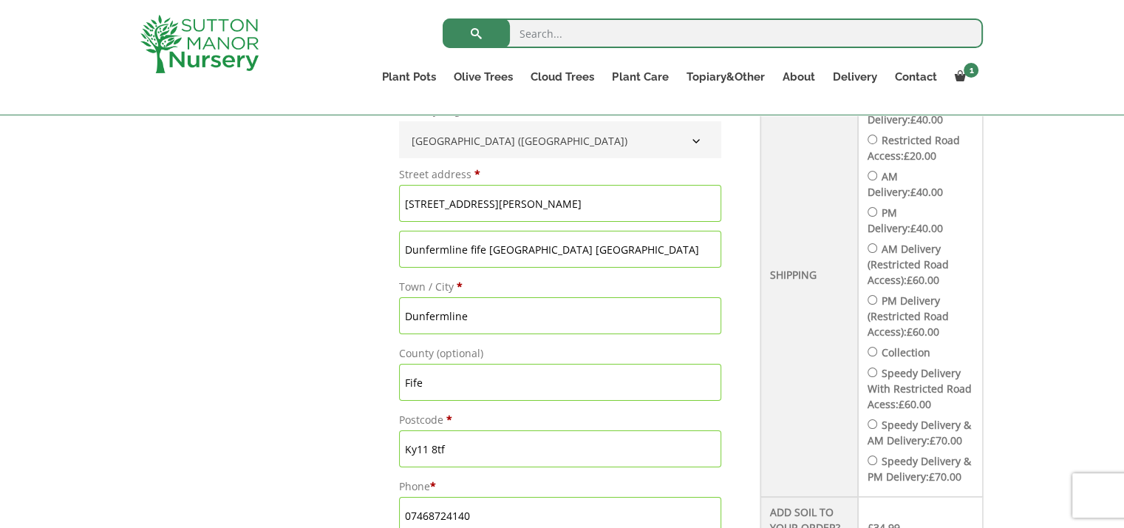
scroll to position [351, 0]
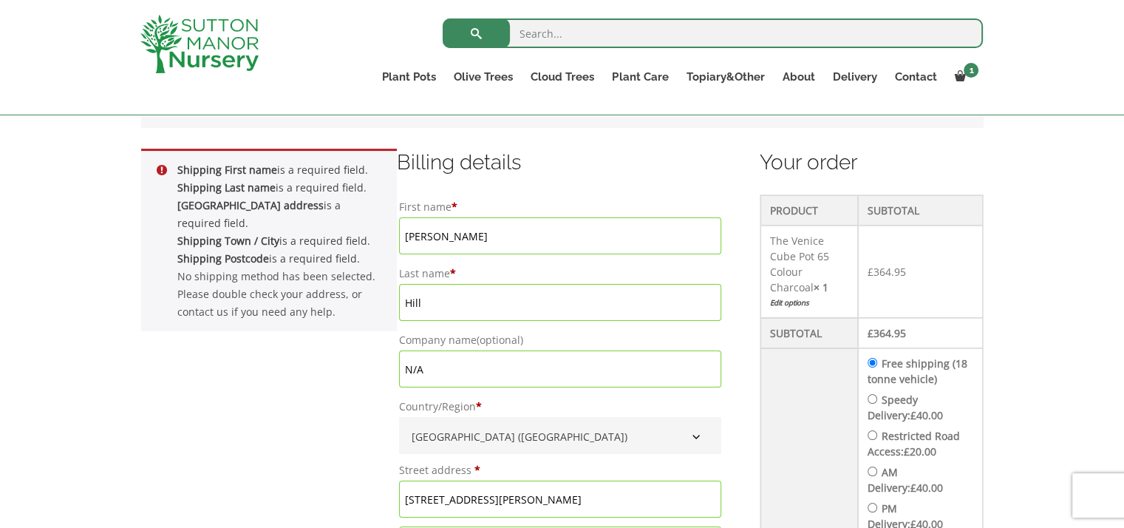
click at [877, 358] on input "Free shipping (18 tonne vehicle)" at bounding box center [873, 363] width 10 height 10
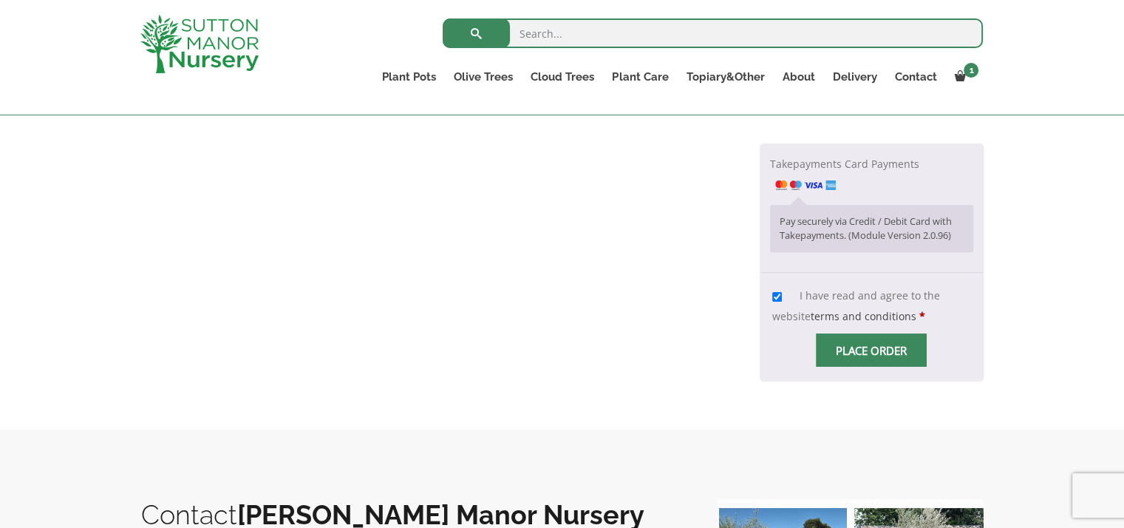
scroll to position [1312, 0]
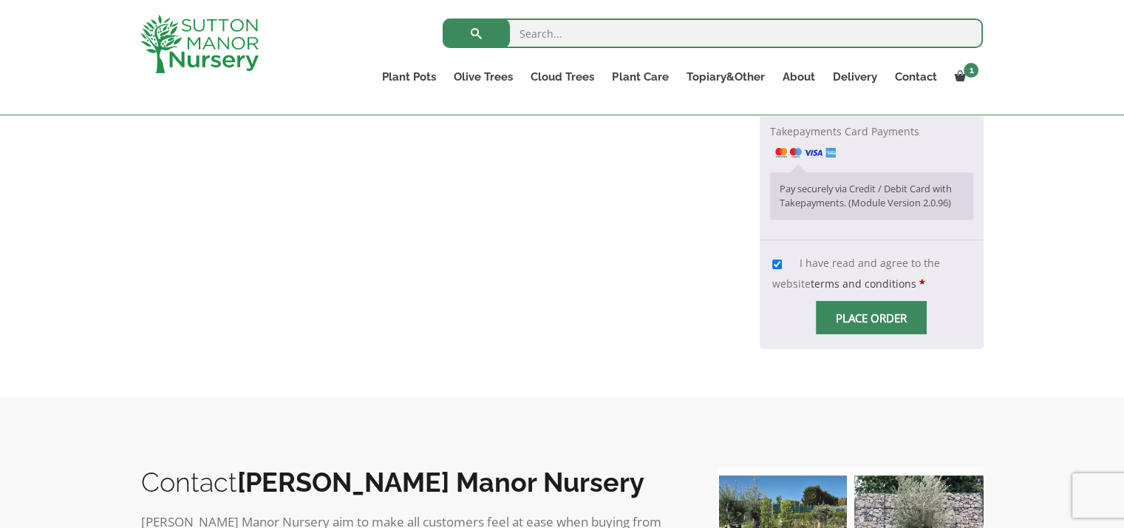
click at [871, 318] on span "Checkout" at bounding box center [871, 318] width 0 height 0
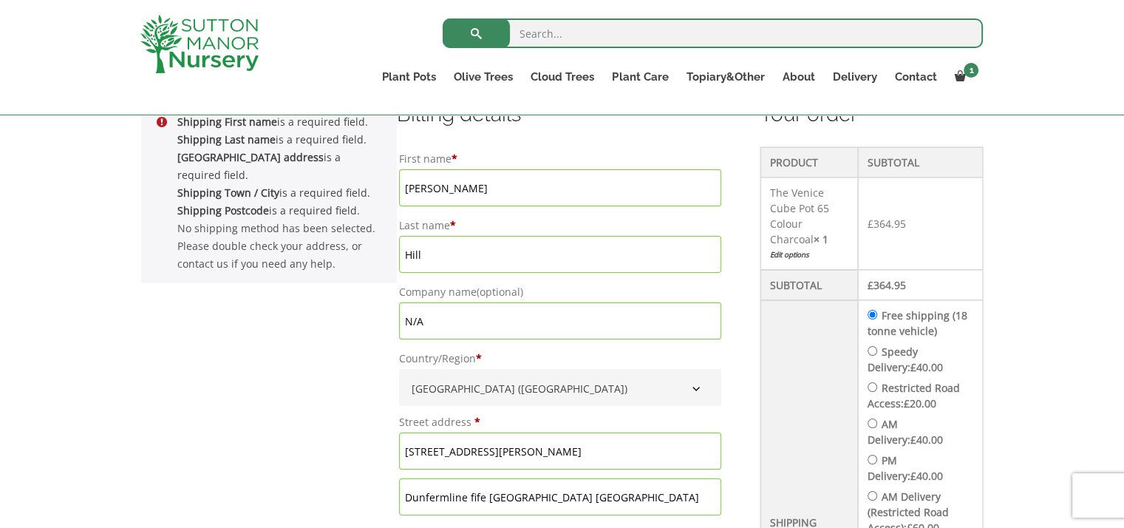
scroll to position [406, 0]
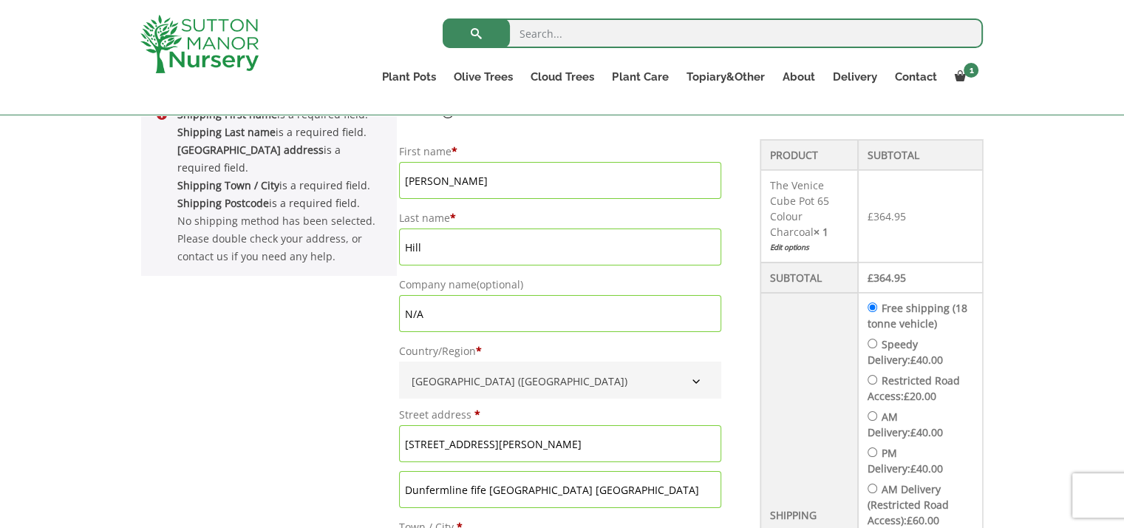
click at [696, 375] on b "Country/Region" at bounding box center [696, 381] width 12 height 12
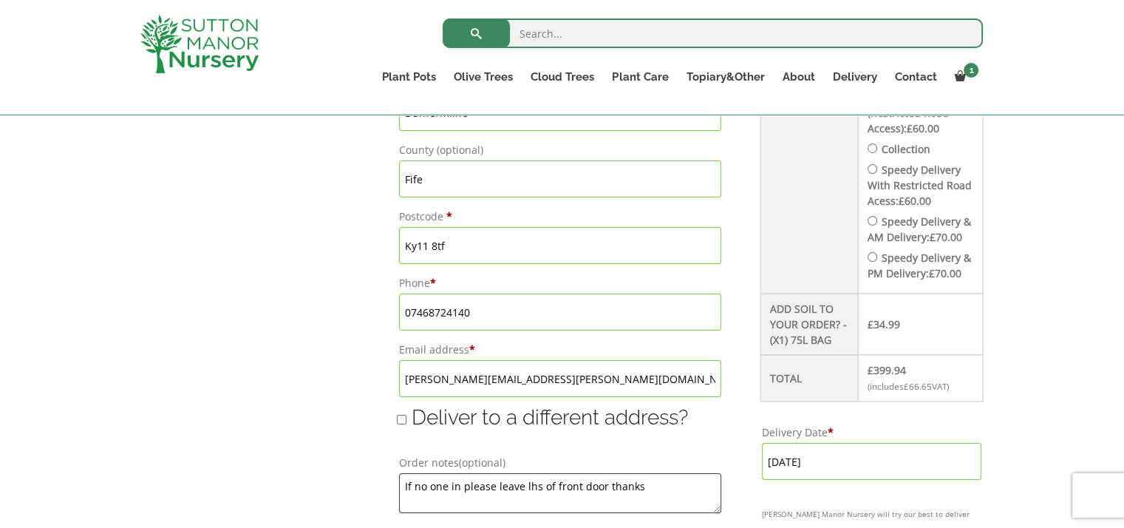
scroll to position [998, 0]
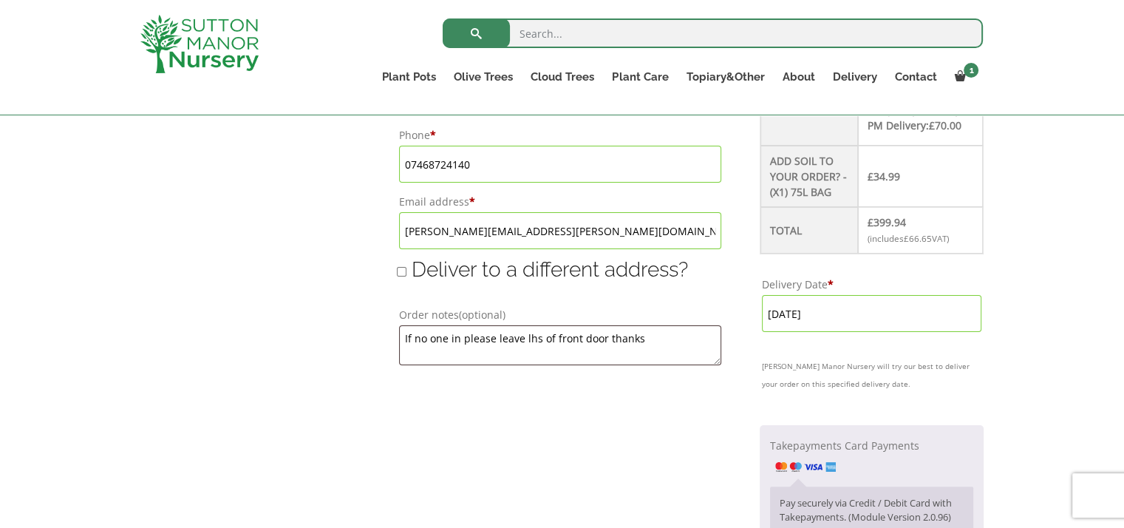
click at [803, 329] on input "24 September, 2025" at bounding box center [871, 313] width 219 height 37
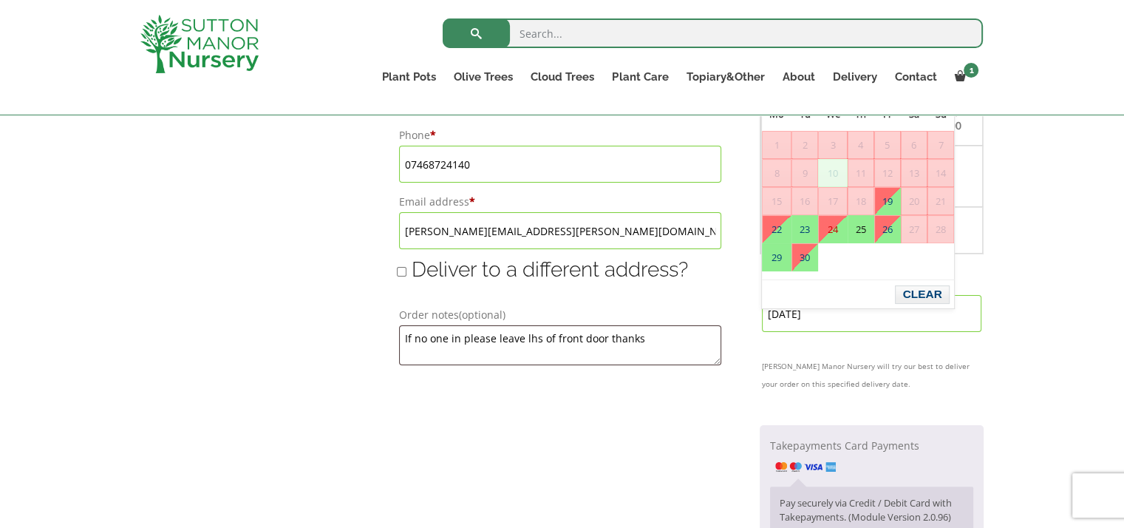
click at [868, 229] on link "25" at bounding box center [860, 229] width 25 height 27
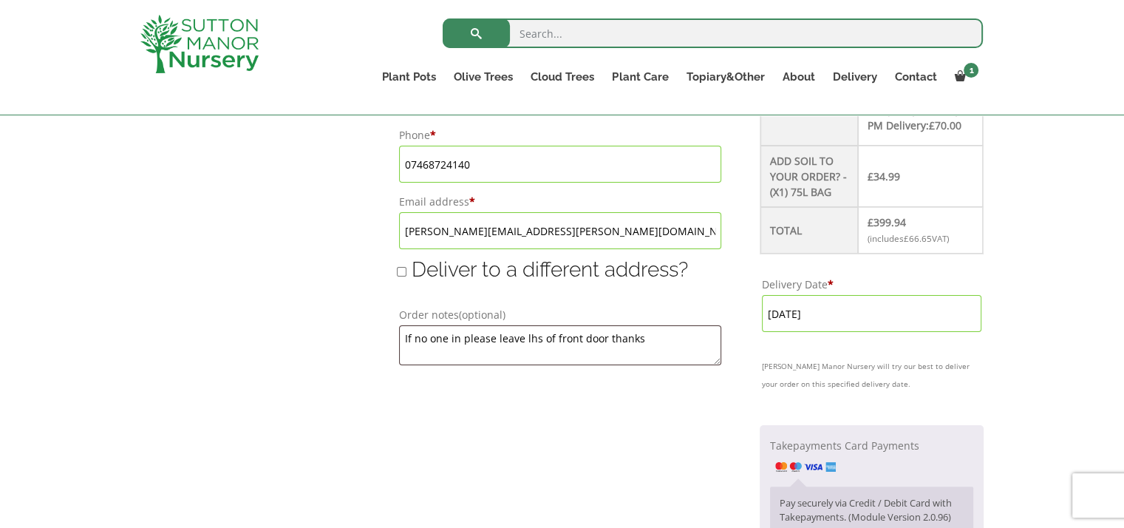
scroll to position [850, 0]
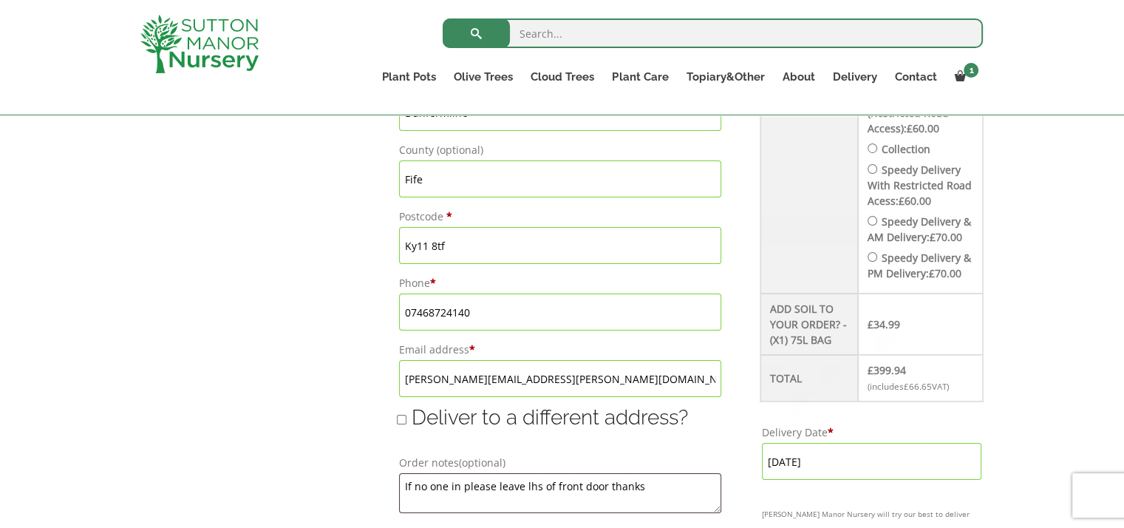
click at [870, 474] on input "25 September, 2025" at bounding box center [871, 461] width 219 height 37
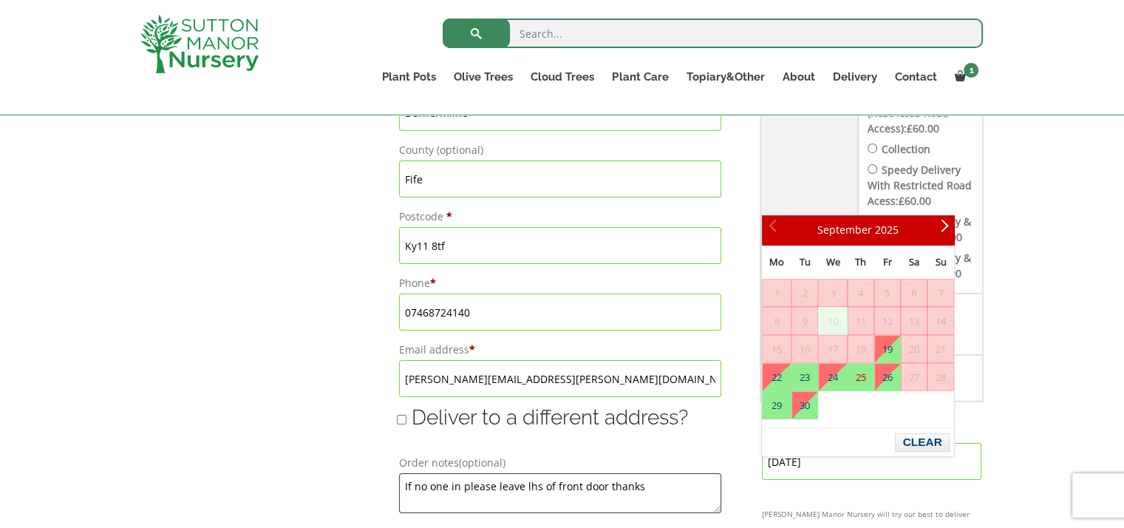
click at [835, 460] on input "25 September, 2025" at bounding box center [871, 461] width 219 height 37
click at [839, 466] on input "25 September, 2025" at bounding box center [871, 461] width 219 height 37
click at [867, 471] on input "[DATE]" at bounding box center [871, 461] width 219 height 37
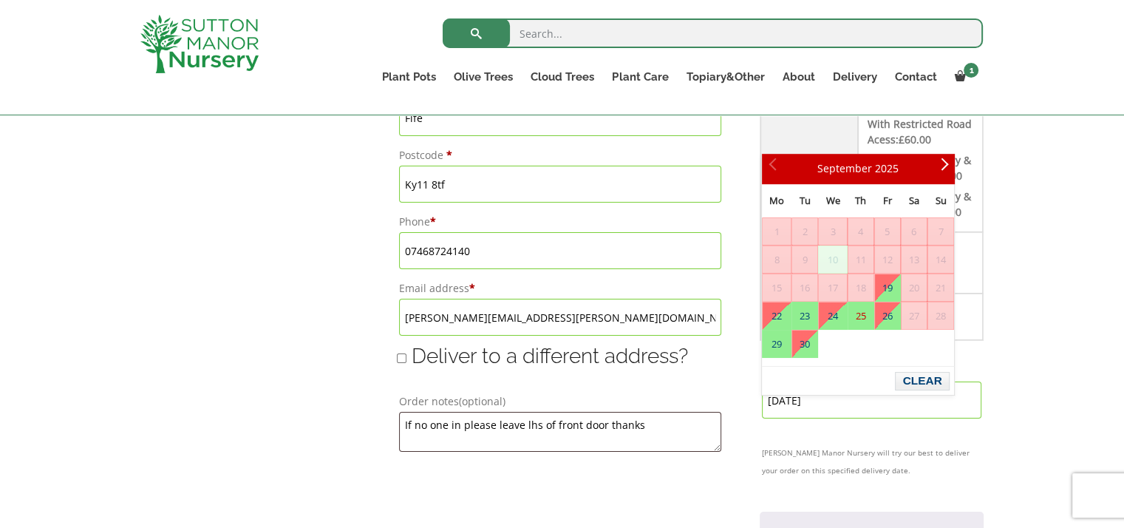
scroll to position [924, 0]
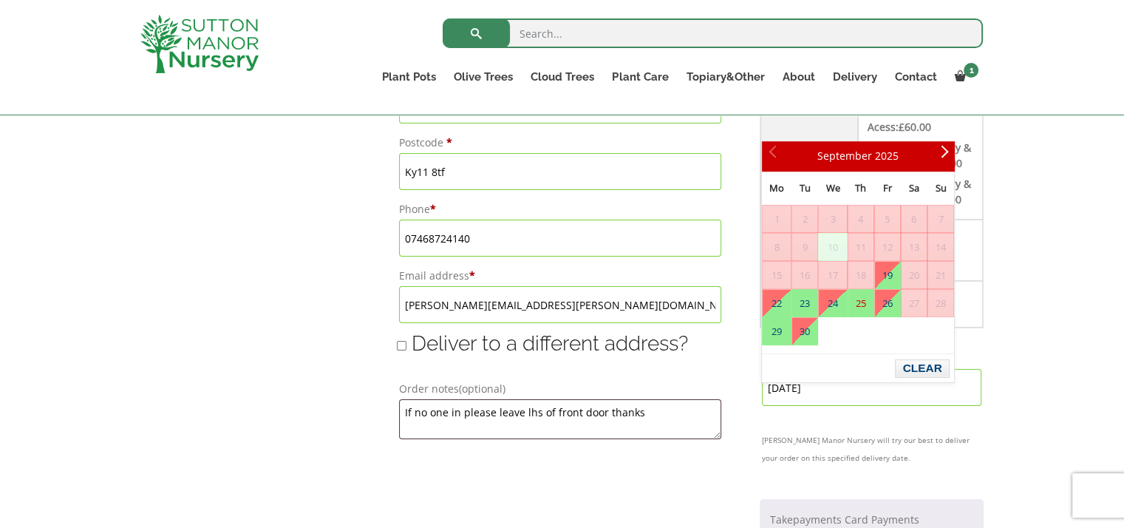
click at [856, 303] on link "25" at bounding box center [860, 303] width 25 height 27
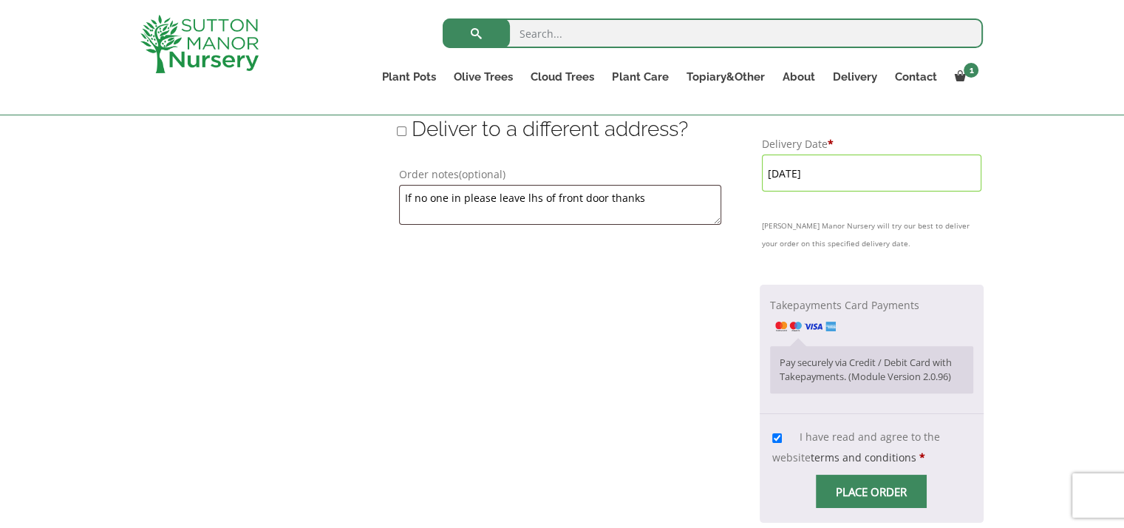
scroll to position [1219, 0]
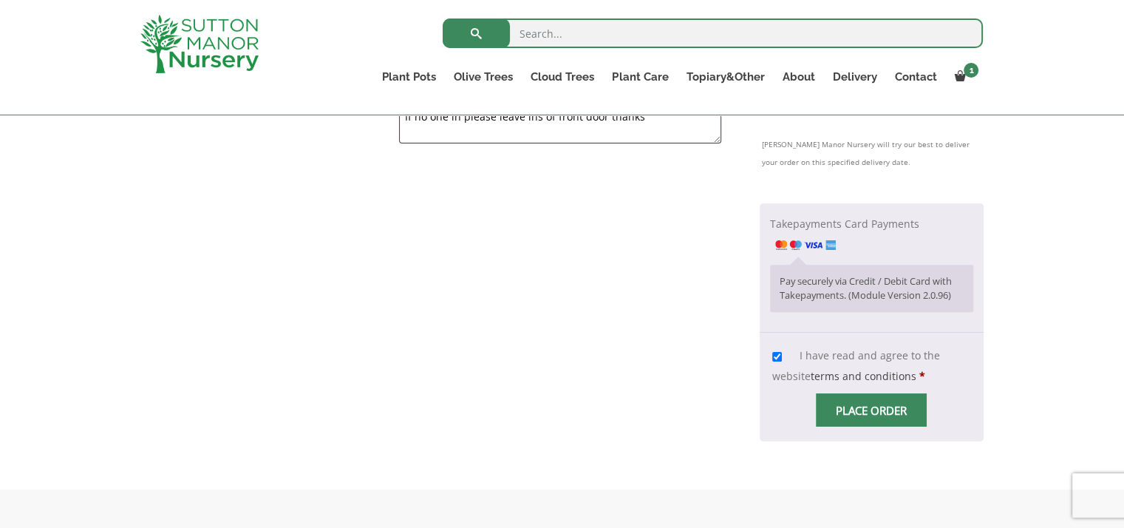
click at [871, 410] on span "Checkout" at bounding box center [871, 410] width 0 height 0
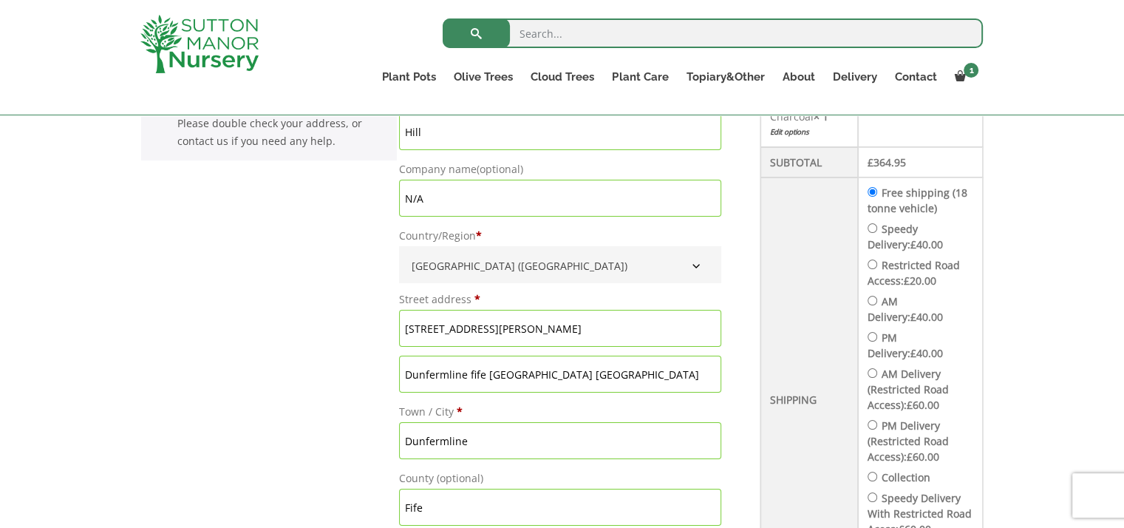
scroll to position [543, 0]
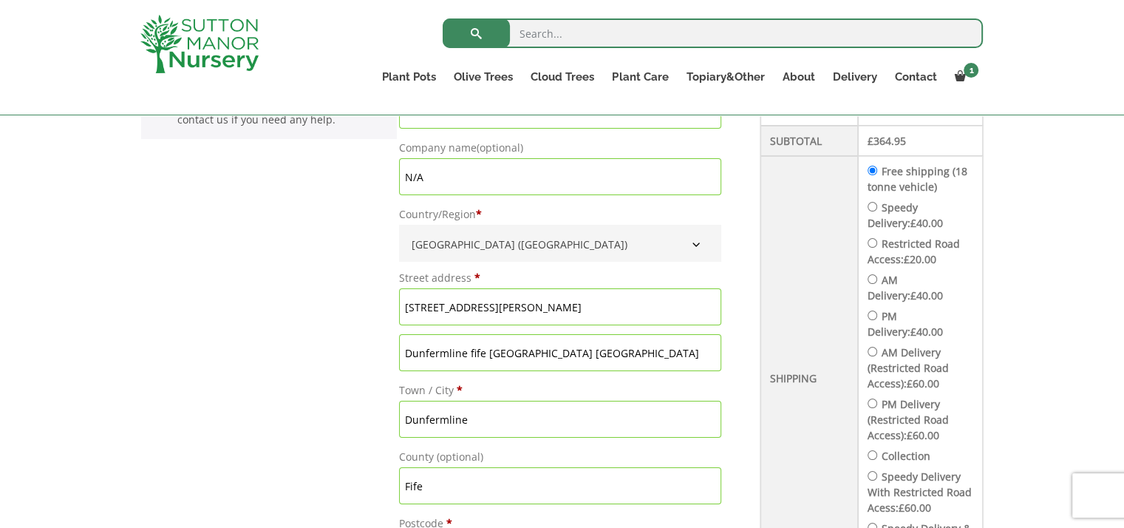
click at [877, 166] on input "Free shipping (18 tonne vehicle)" at bounding box center [873, 171] width 10 height 10
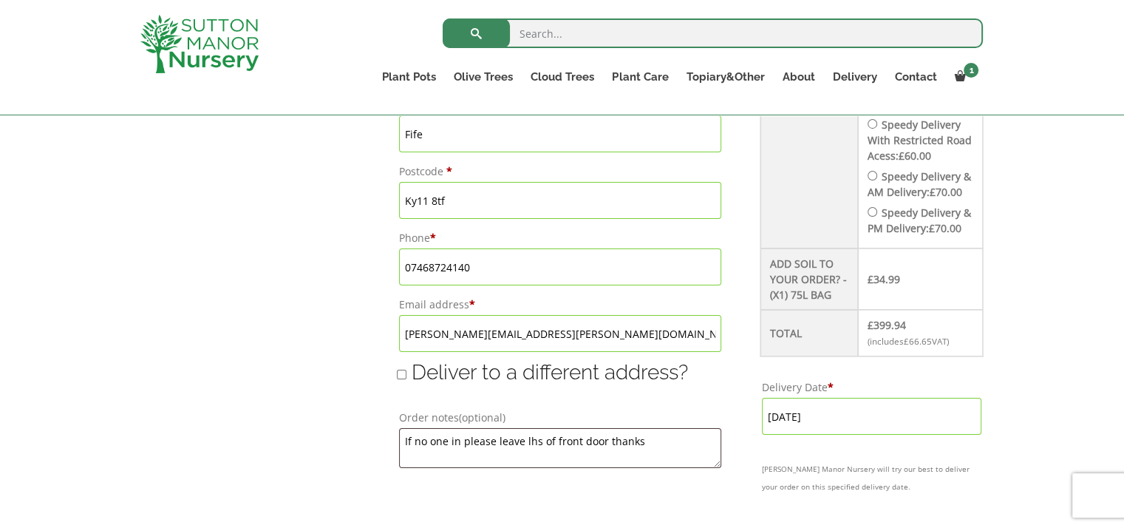
scroll to position [913, 0]
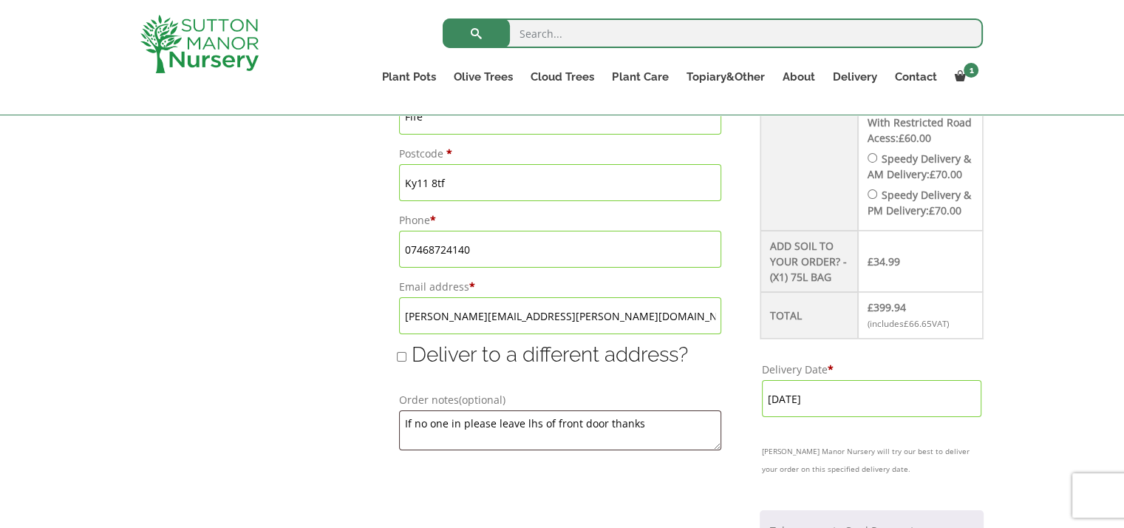
click at [897, 268] on bdi "£ 34.99" at bounding box center [884, 261] width 33 height 14
click at [822, 279] on th "Add soil to your order? - (x1) 75L Bag" at bounding box center [809, 261] width 98 height 61
click at [906, 314] on bdi "£ 399.94" at bounding box center [887, 307] width 38 height 14
click at [810, 412] on input "[DATE]" at bounding box center [871, 398] width 219 height 37
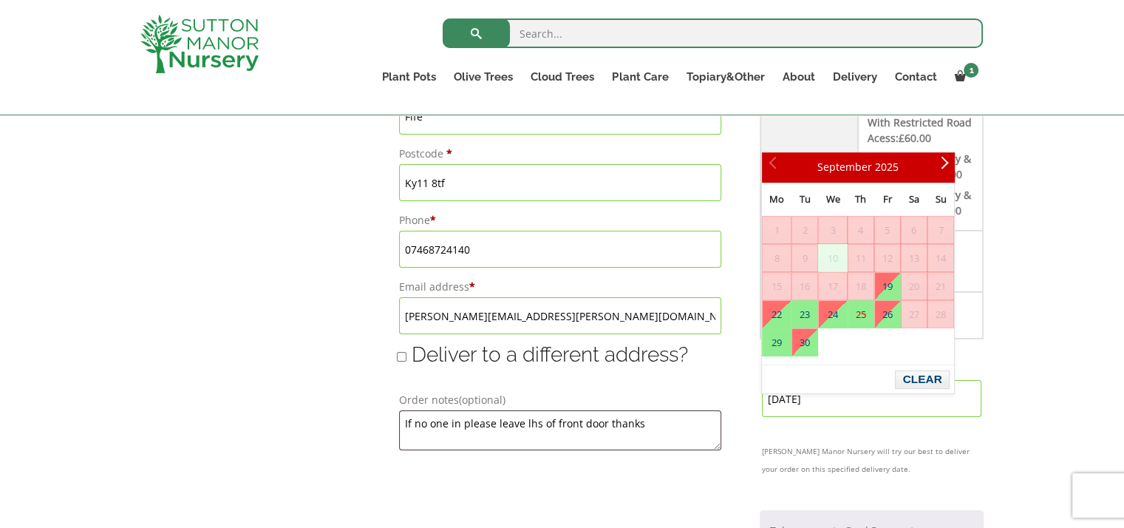
click at [858, 316] on link "25" at bounding box center [860, 314] width 25 height 27
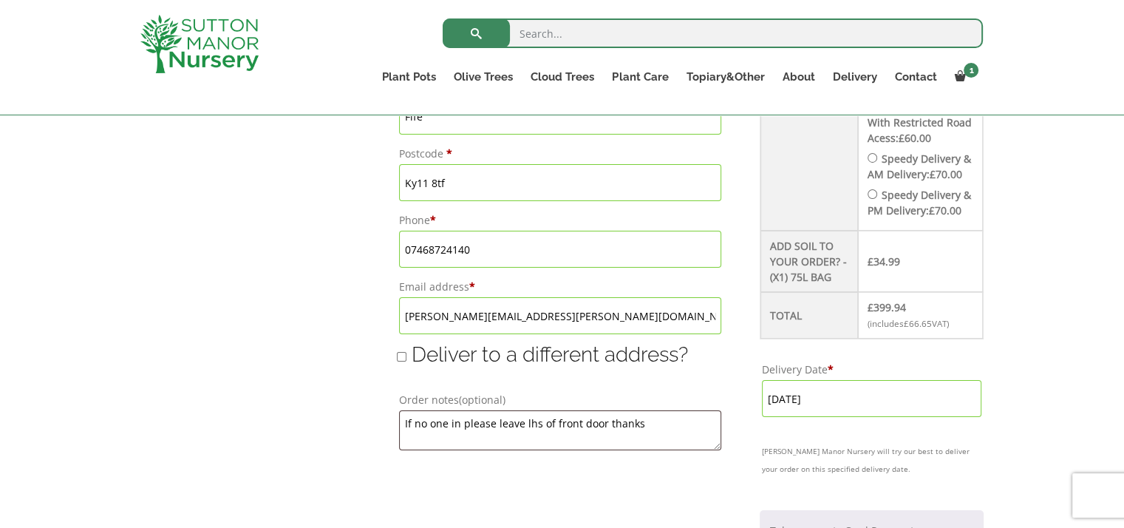
click at [864, 415] on input "[DATE]" at bounding box center [871, 398] width 219 height 37
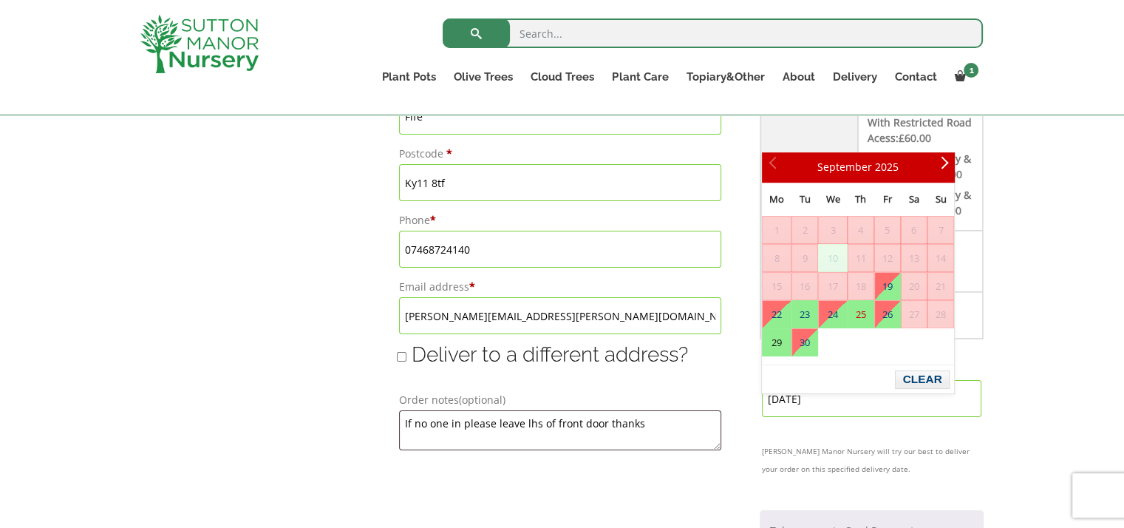
click at [774, 338] on link "29" at bounding box center [777, 342] width 28 height 27
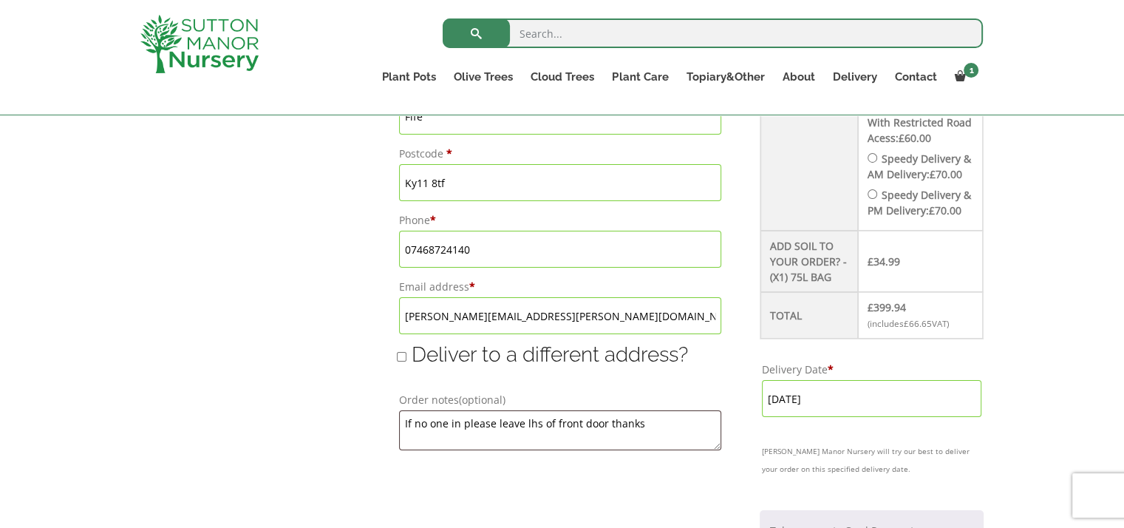
click at [848, 406] on input "29 September, 2025" at bounding box center [871, 398] width 219 height 37
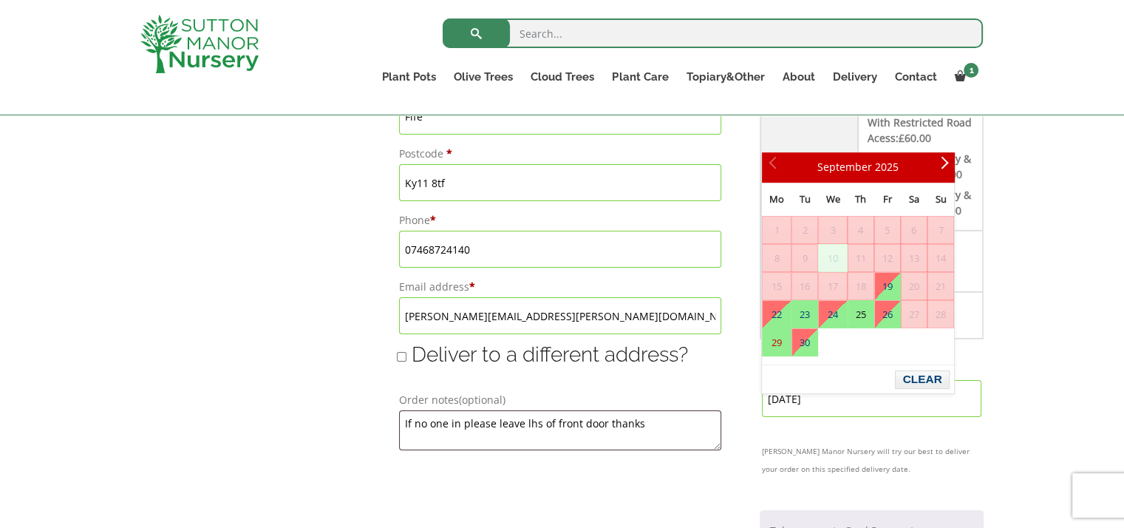
click at [859, 316] on link "25" at bounding box center [860, 314] width 25 height 27
type input "[DATE]"
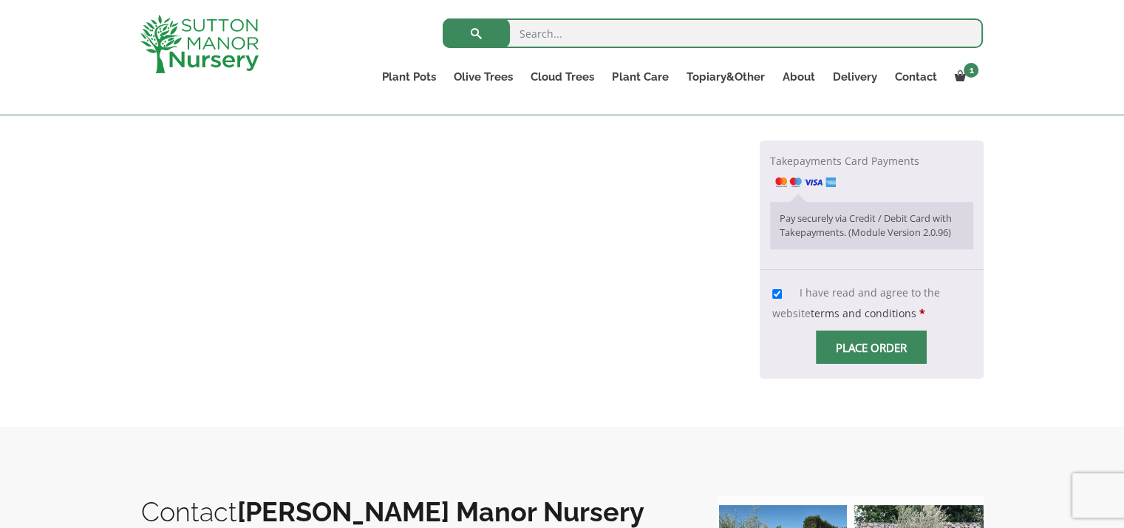
scroll to position [1356, 0]
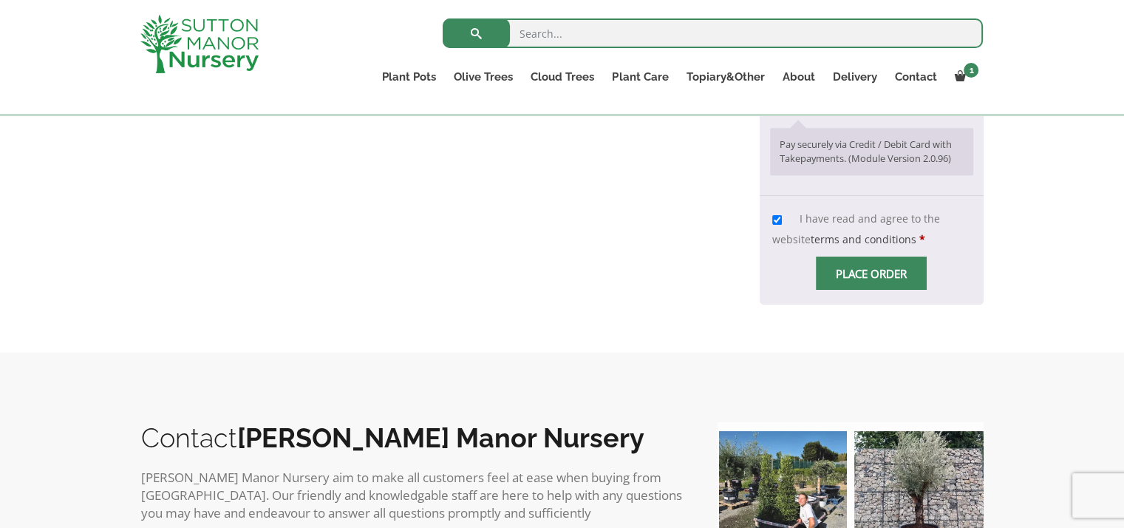
click at [864, 290] on input "Place order" at bounding box center [871, 272] width 111 height 33
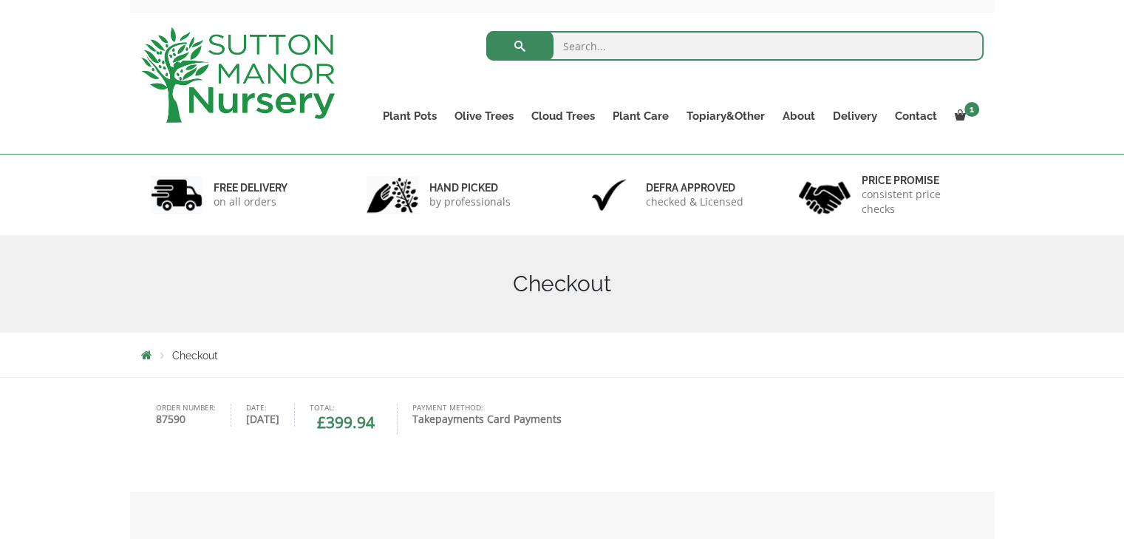
scroll to position [74, 0]
